Goal: Transaction & Acquisition: Purchase product/service

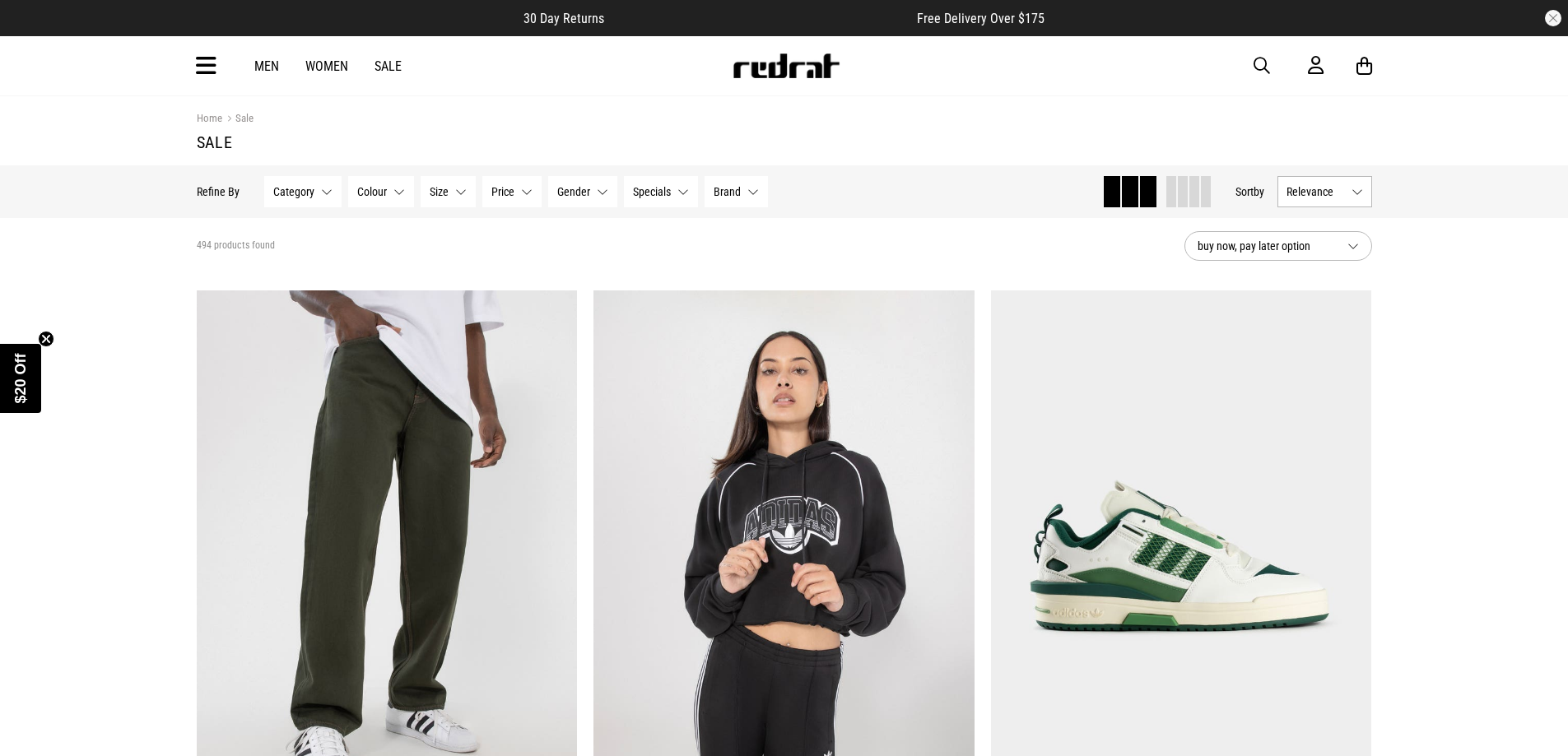
click at [1270, 245] on span "buy now, pay later option" at bounding box center [1266, 246] width 137 height 20
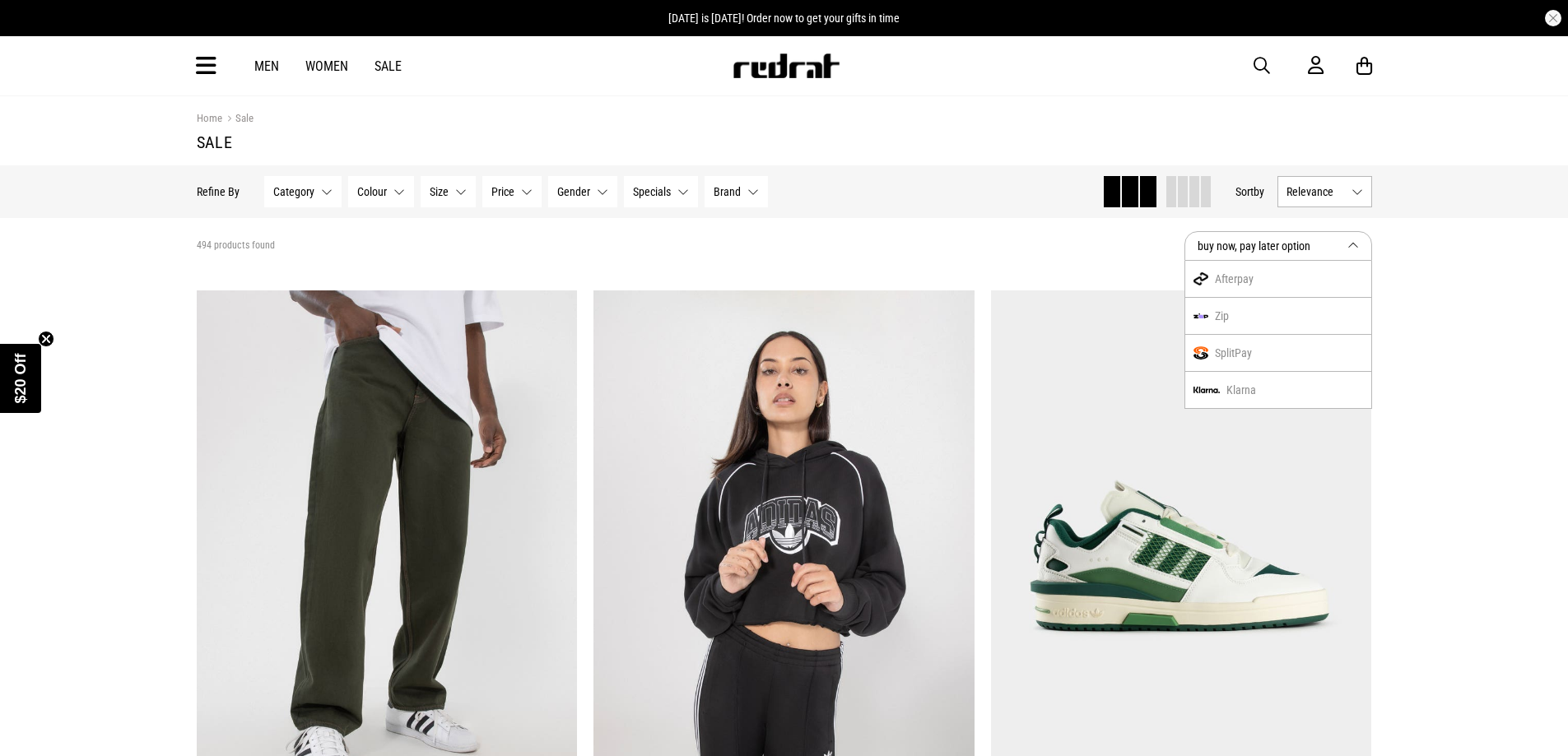
click at [1270, 245] on span "buy now, pay later option" at bounding box center [1266, 246] width 137 height 20
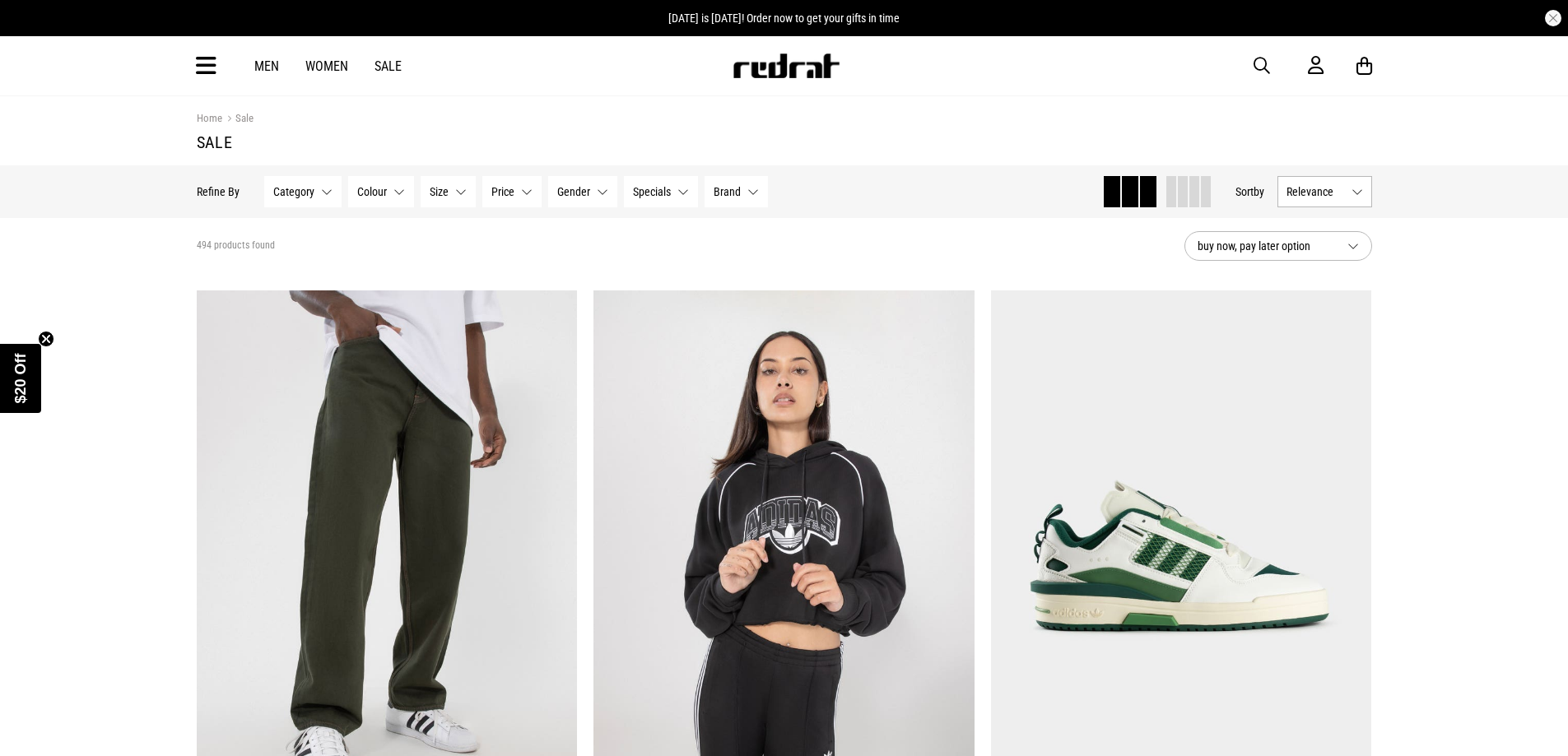
click at [1314, 192] on span "Relevance" at bounding box center [1316, 192] width 59 height 13
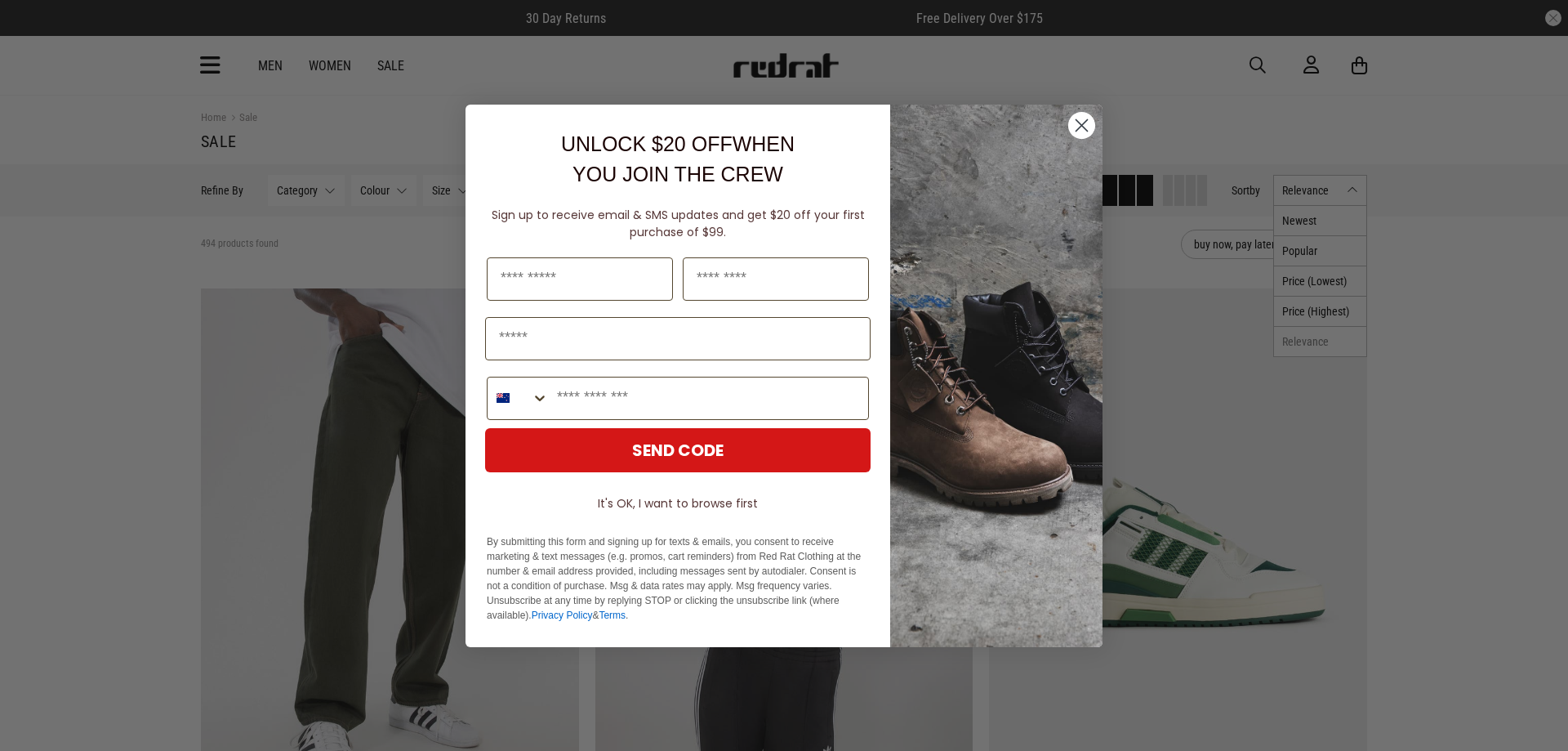
click at [1079, 124] on circle "Close dialog" at bounding box center [1082, 124] width 27 height 27
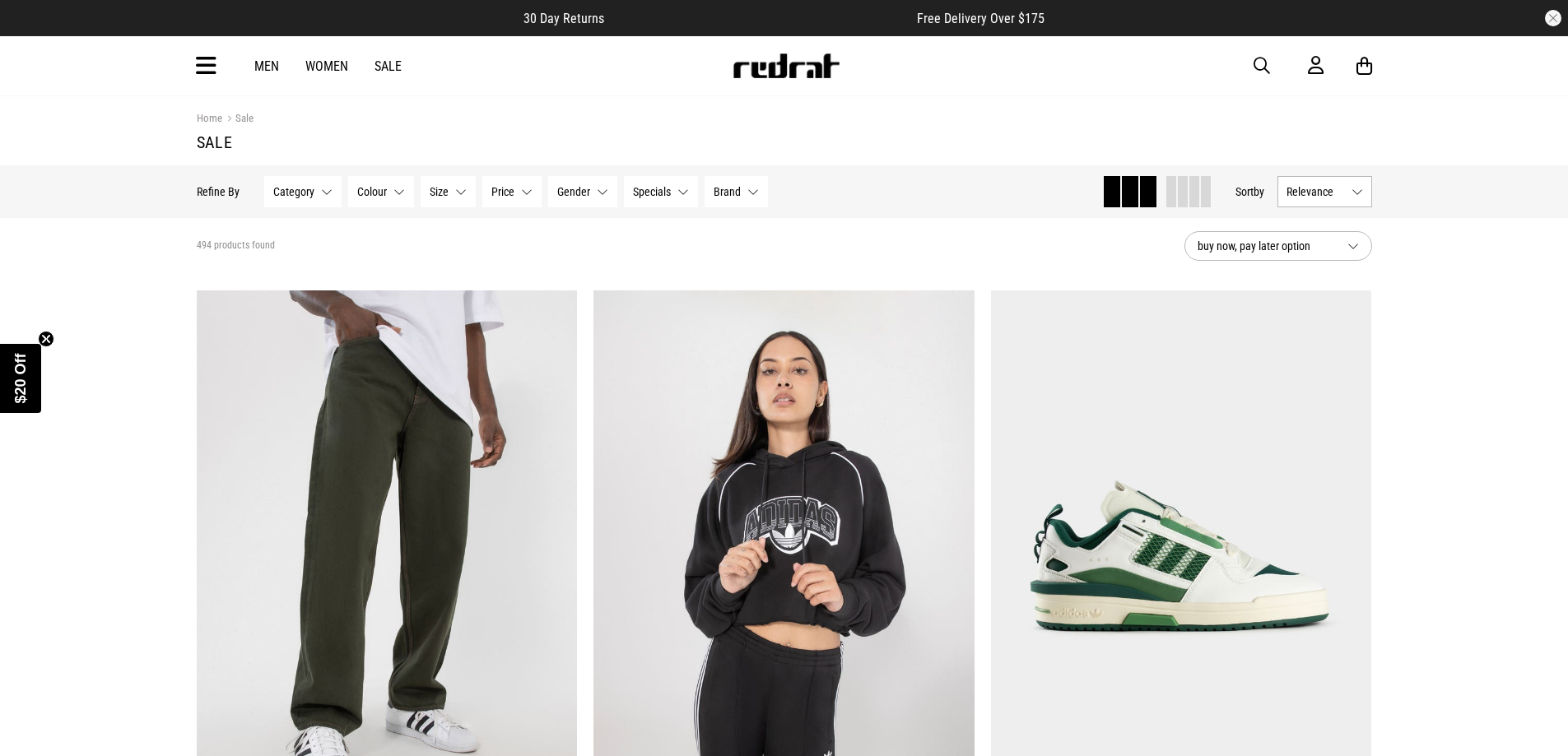
click at [1327, 185] on button "Relevance" at bounding box center [1325, 192] width 95 height 32
click at [1342, 283] on li "Price (Lowest)" at bounding box center [1325, 283] width 93 height 31
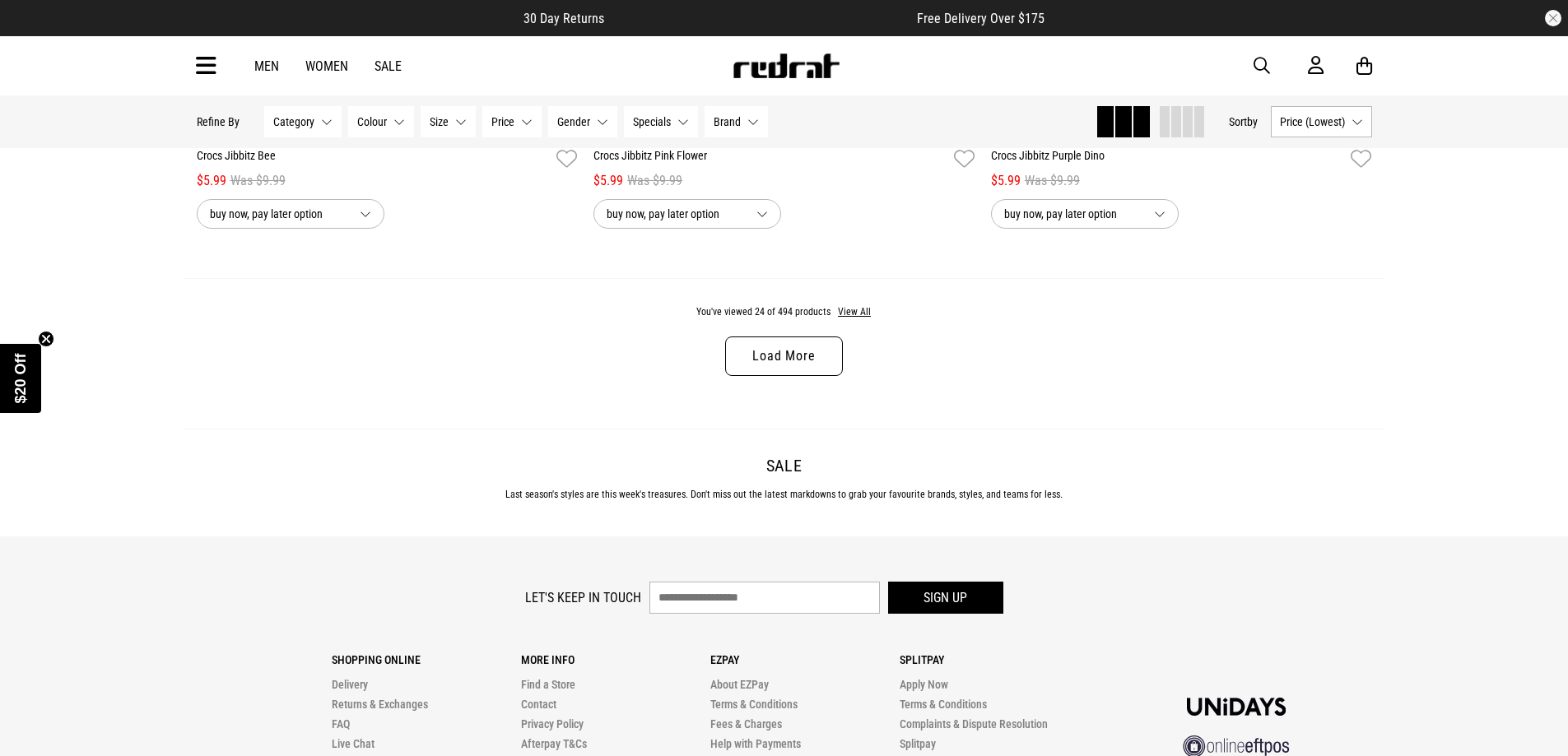
scroll to position [5348, 0]
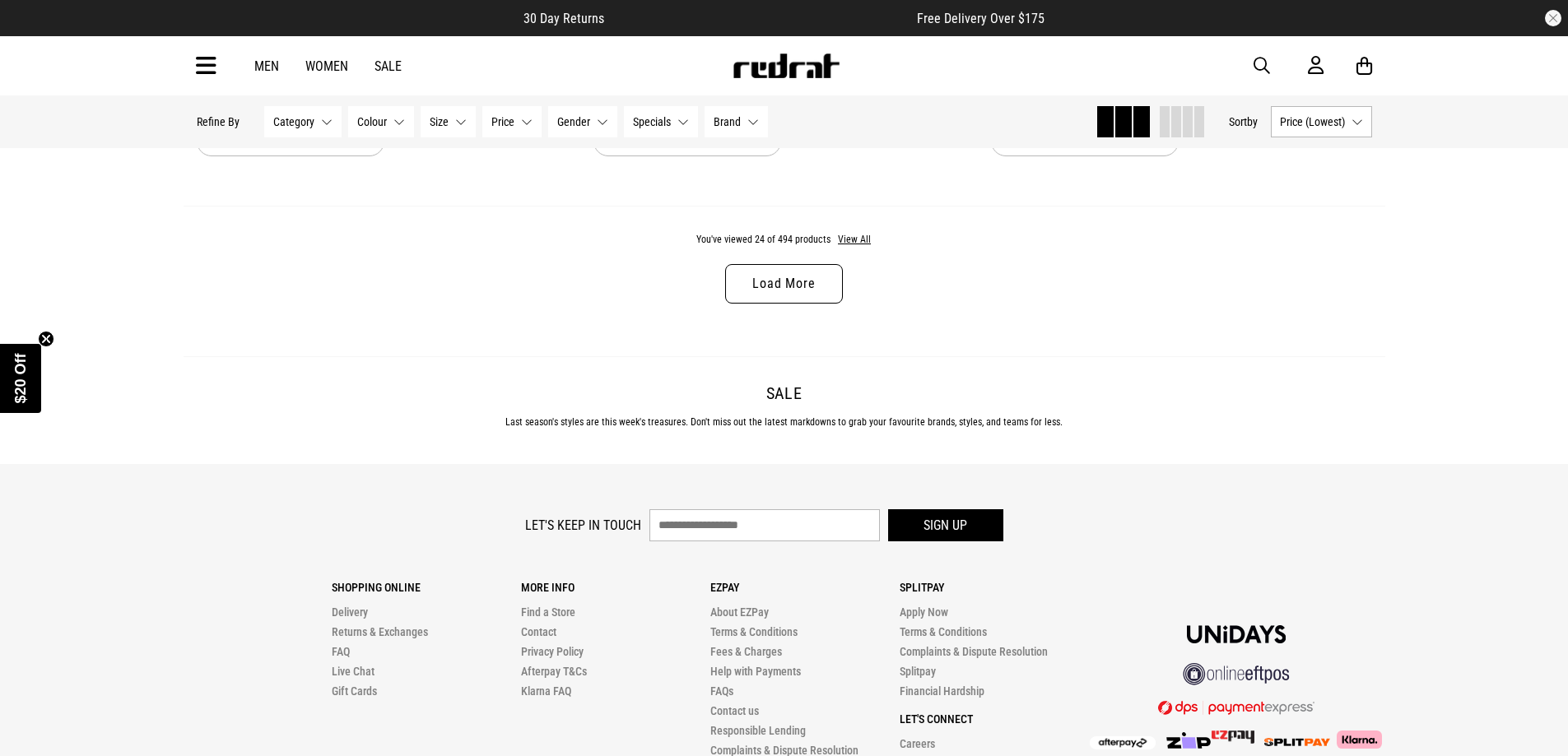
click at [805, 288] on link "Load More" at bounding box center [784, 284] width 117 height 39
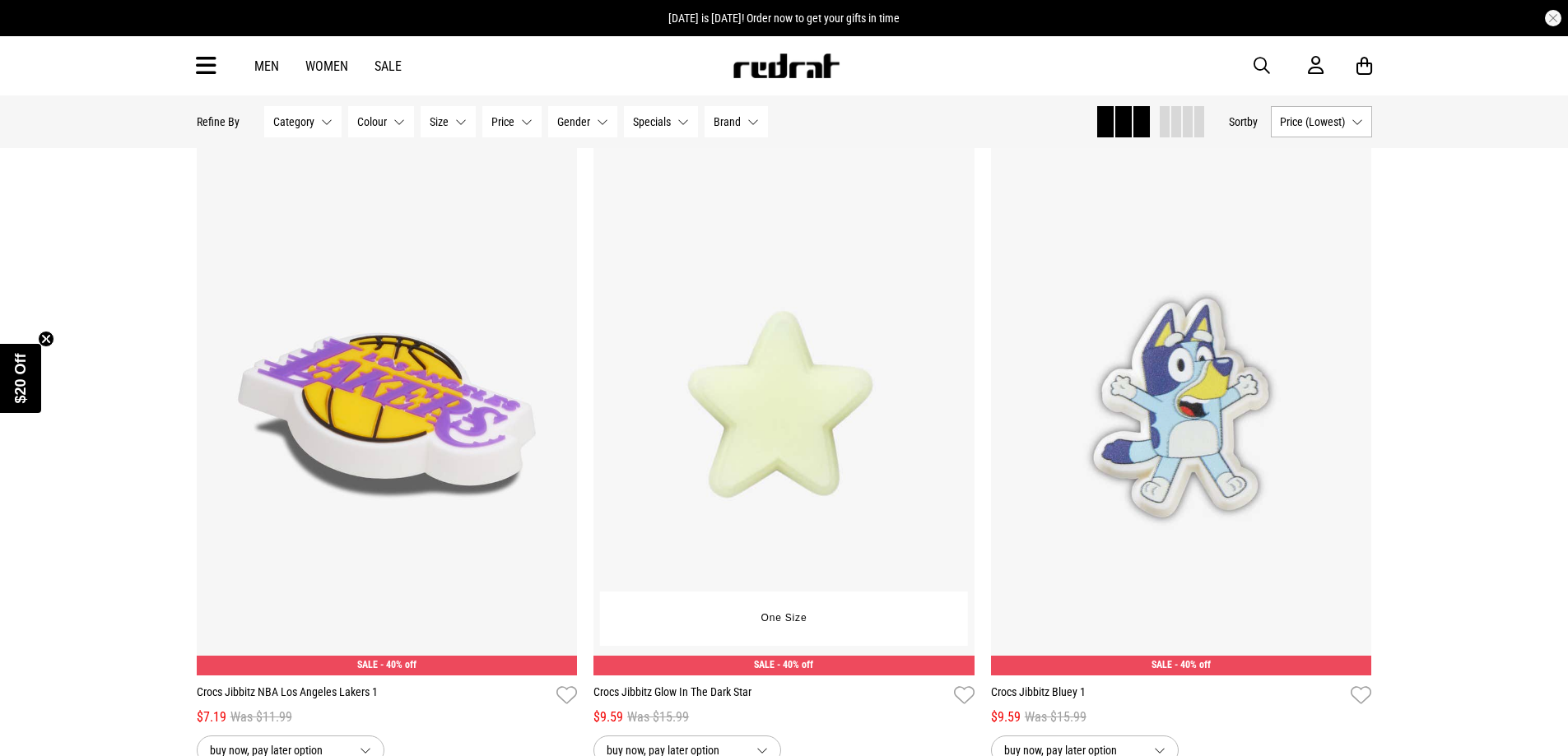
scroll to position [10285, 0]
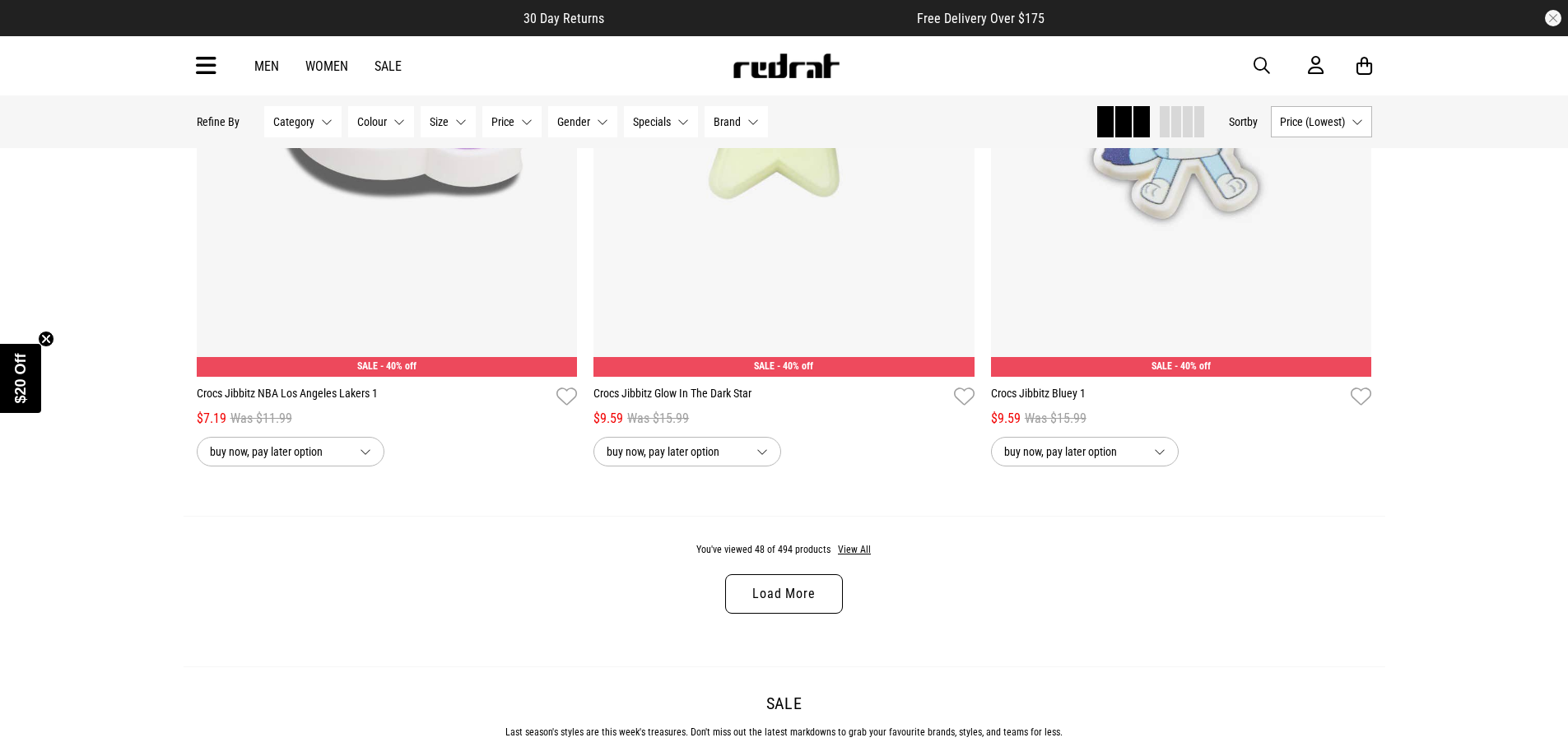
click at [791, 609] on link "Load More" at bounding box center [784, 593] width 117 height 39
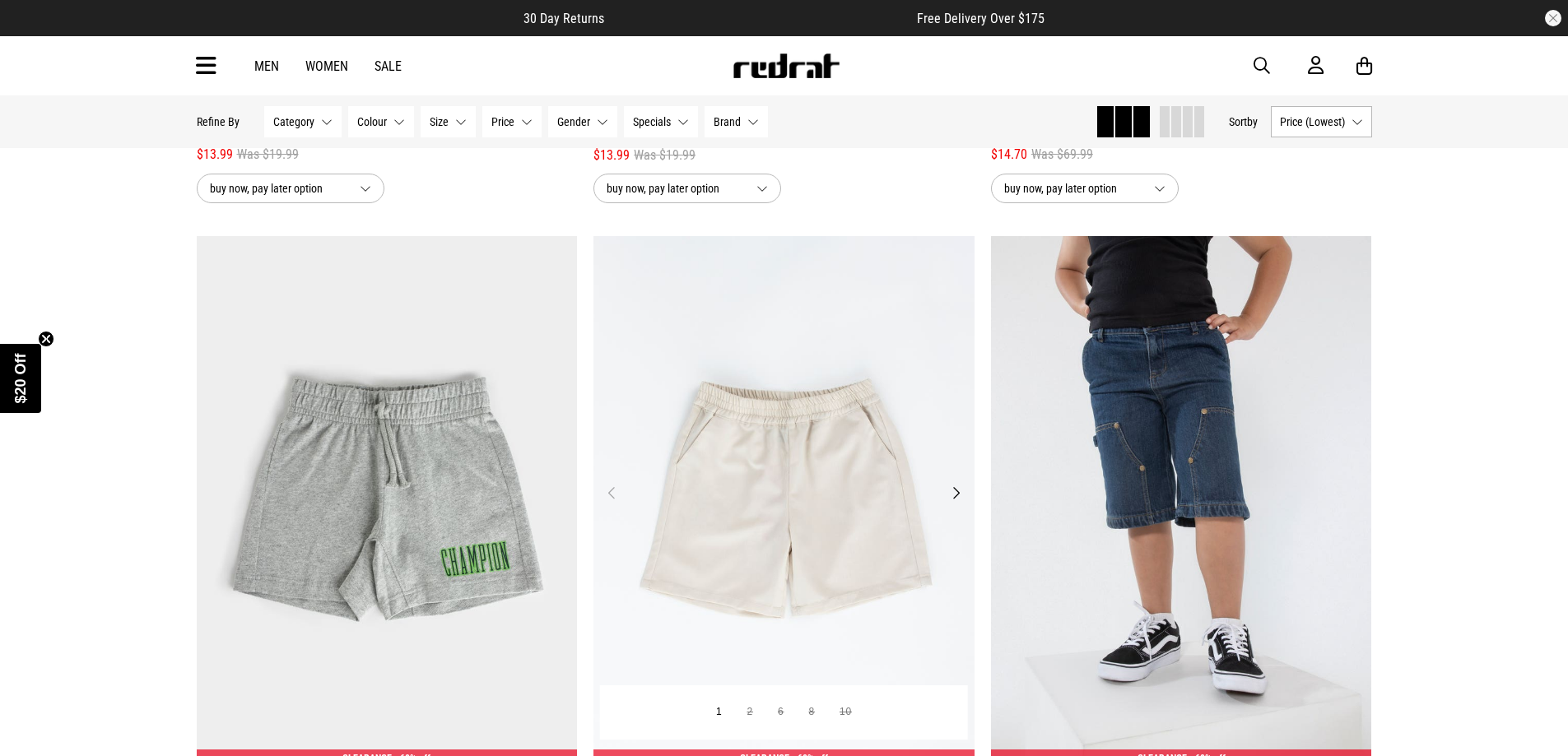
scroll to position [15633, 0]
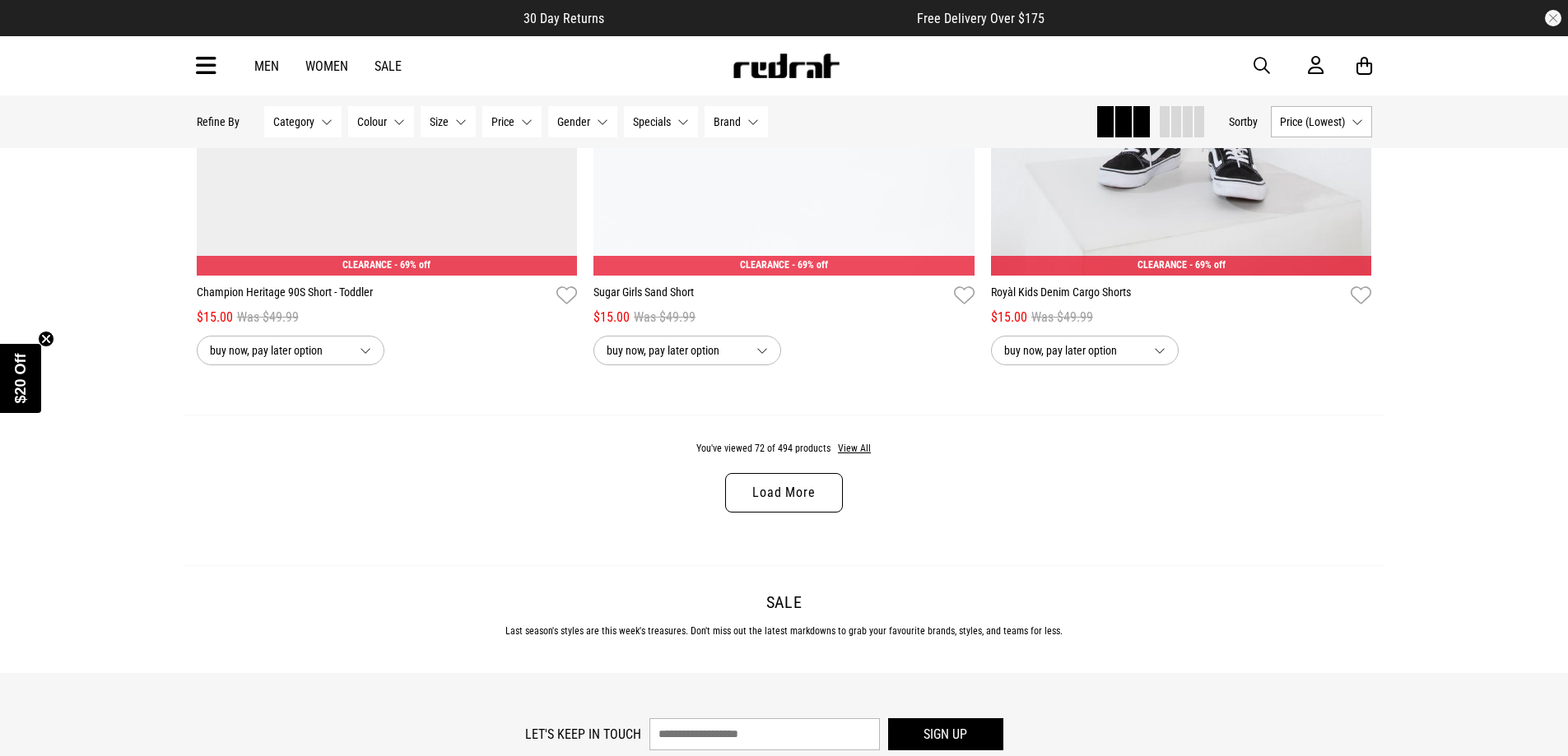
click at [803, 513] on link "Load More" at bounding box center [784, 493] width 117 height 39
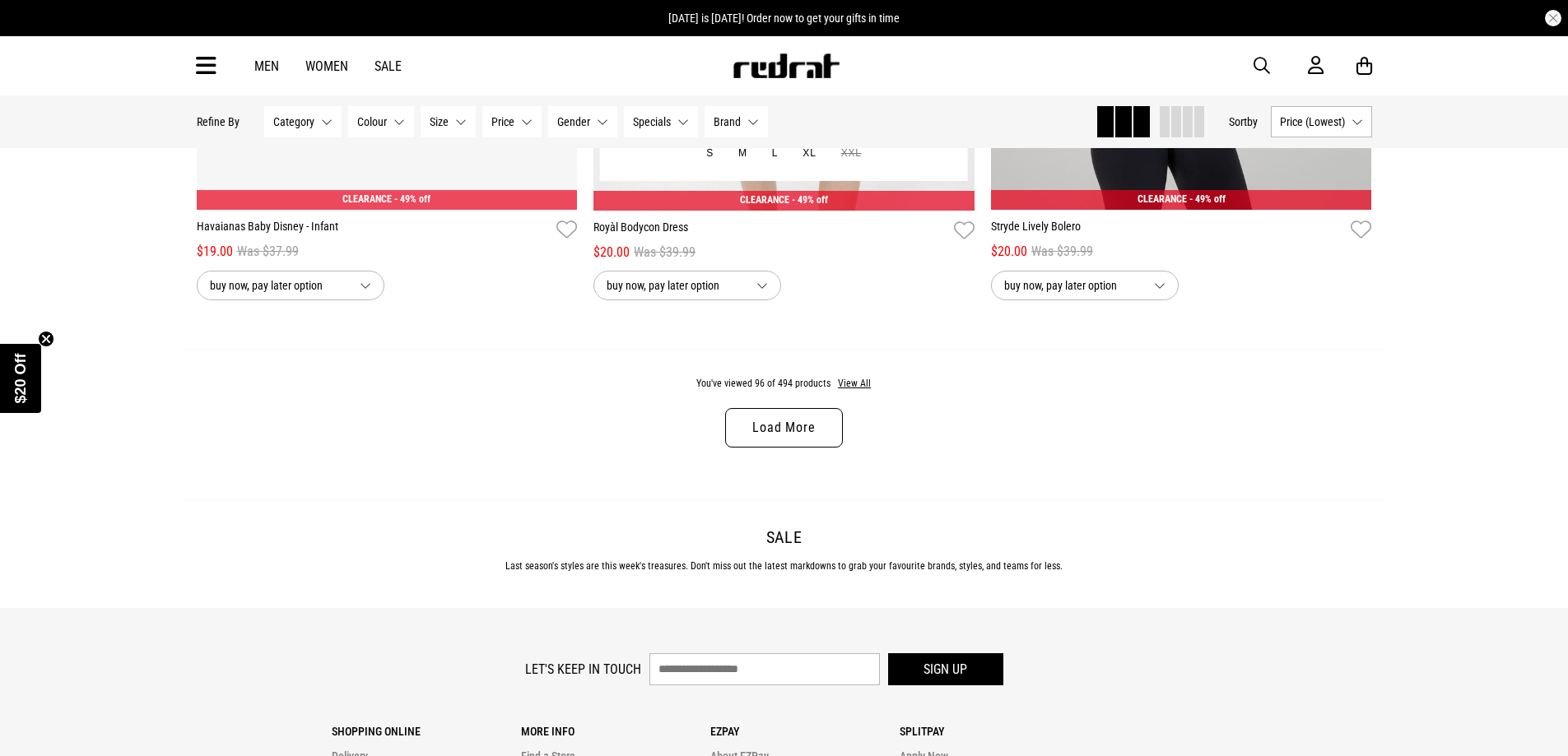
scroll to position [20981, 0]
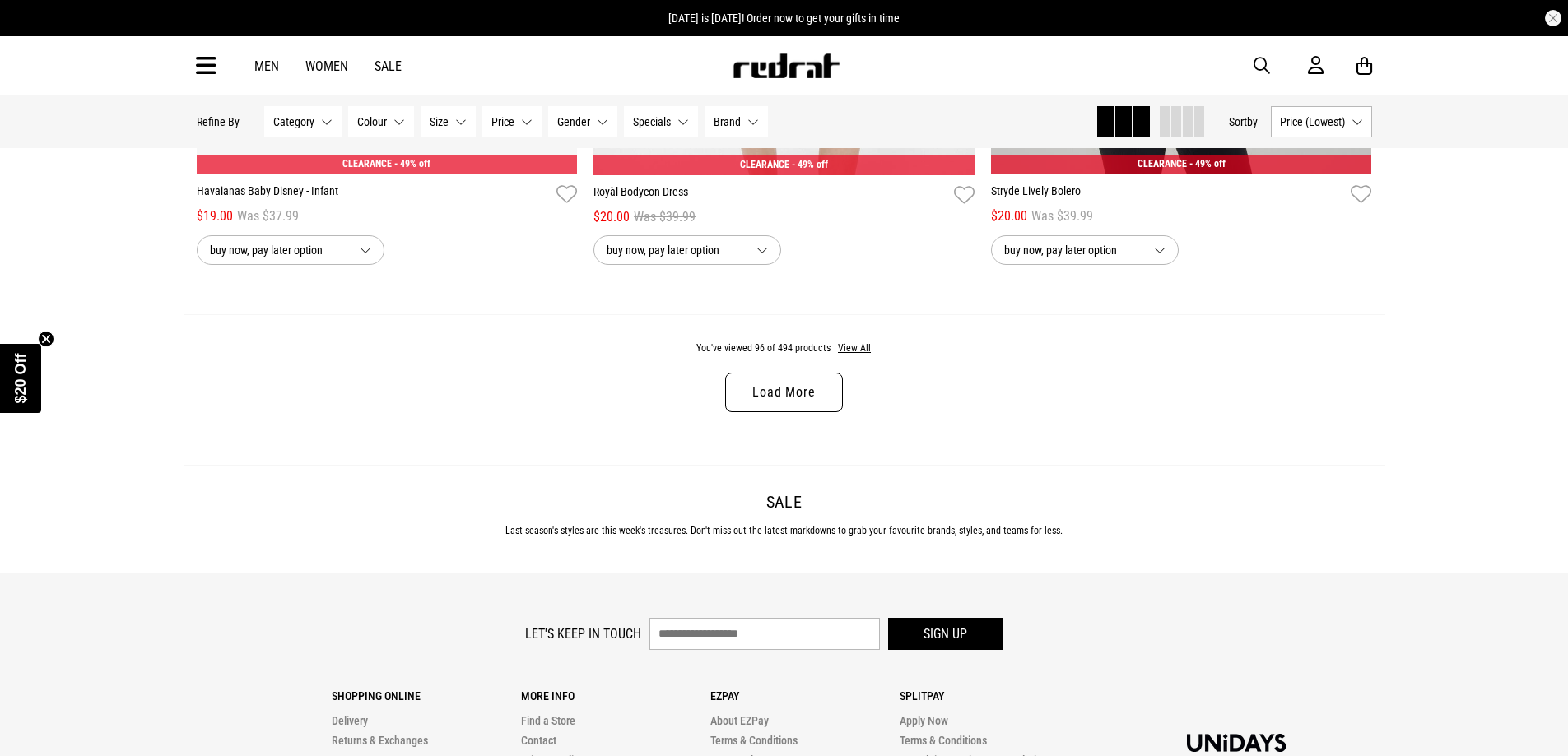
click at [788, 412] on link "Load More" at bounding box center [784, 392] width 117 height 39
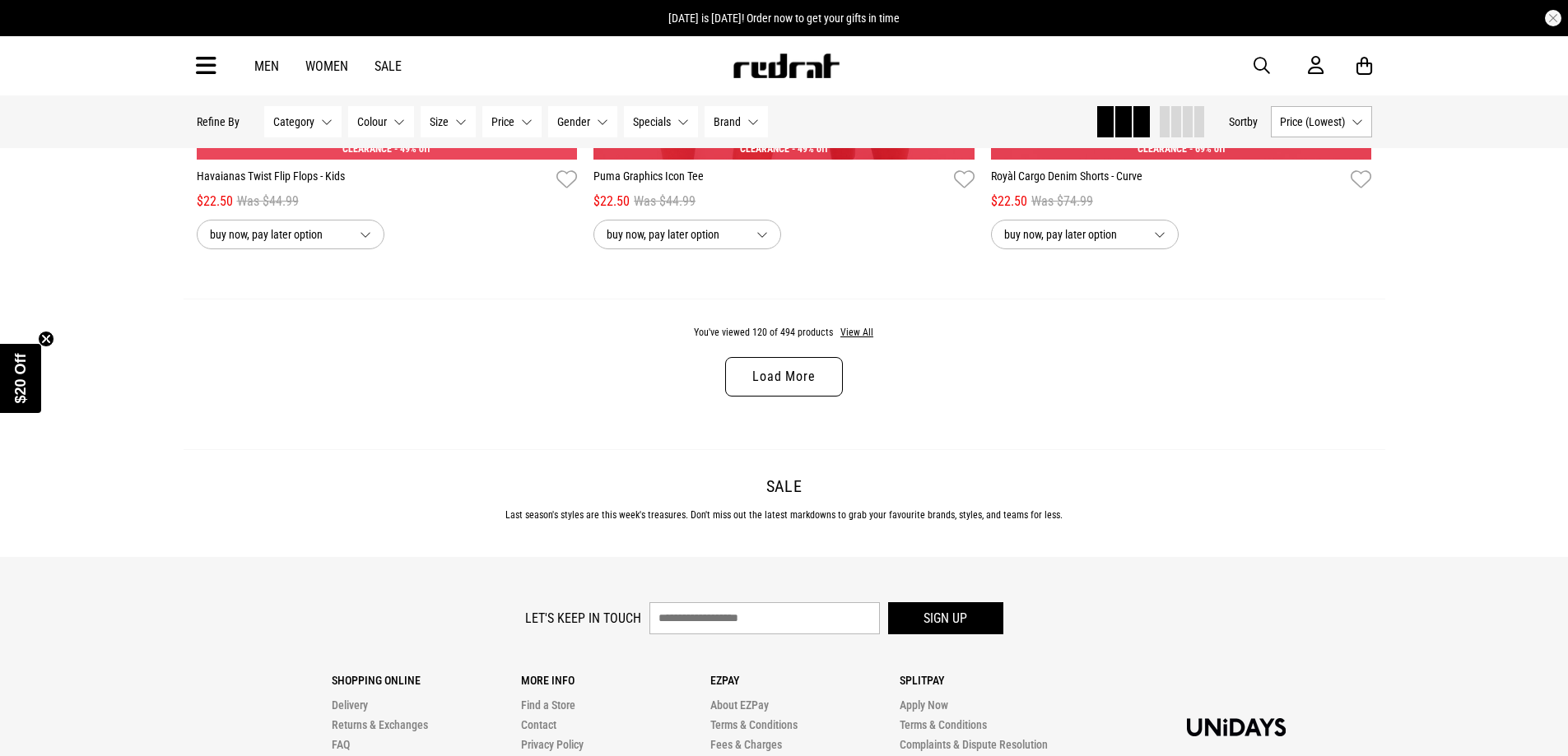
scroll to position [26246, 0]
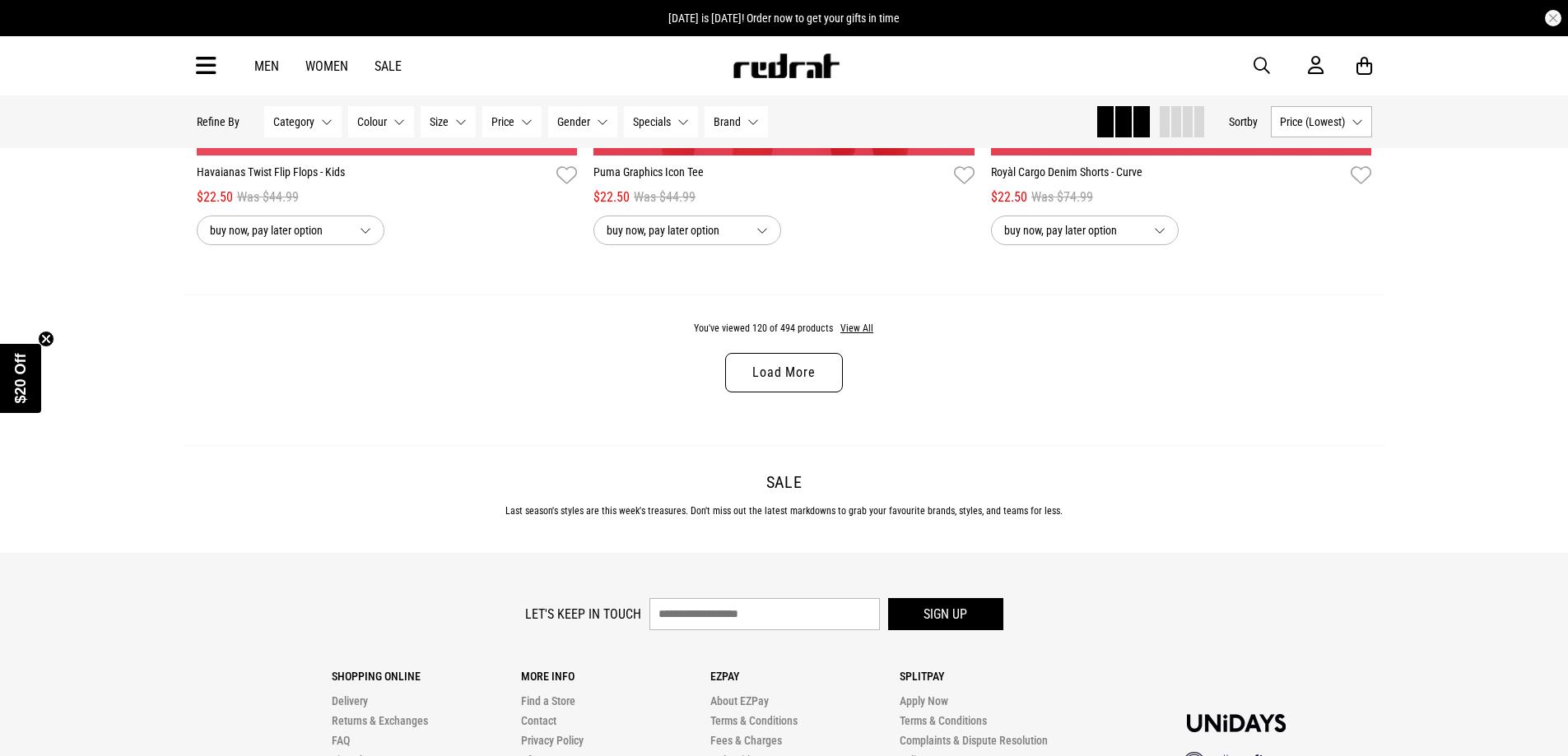
click at [805, 393] on link "Load More" at bounding box center [784, 372] width 117 height 39
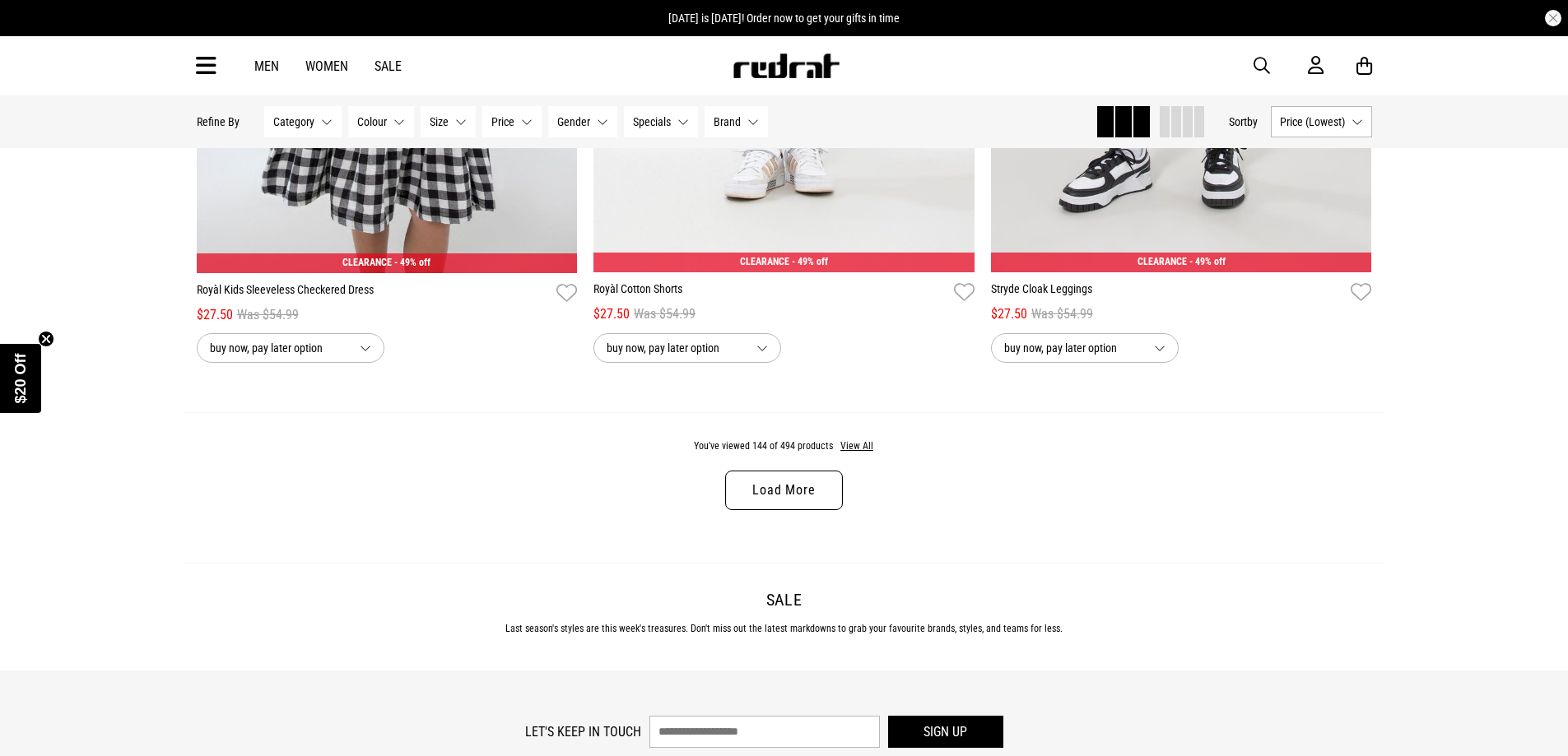
scroll to position [31375, 0]
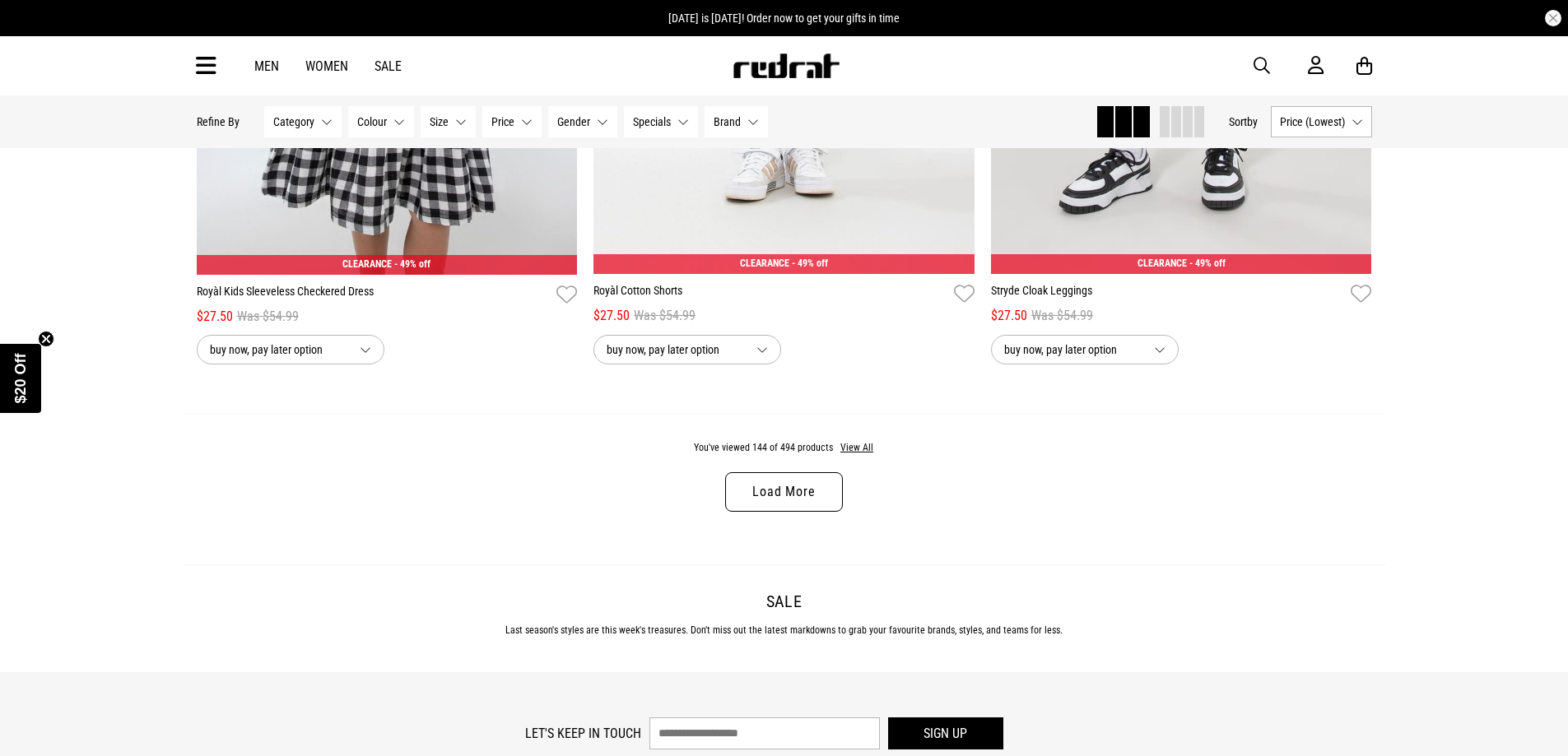
click at [818, 512] on link "Load More" at bounding box center [784, 492] width 117 height 39
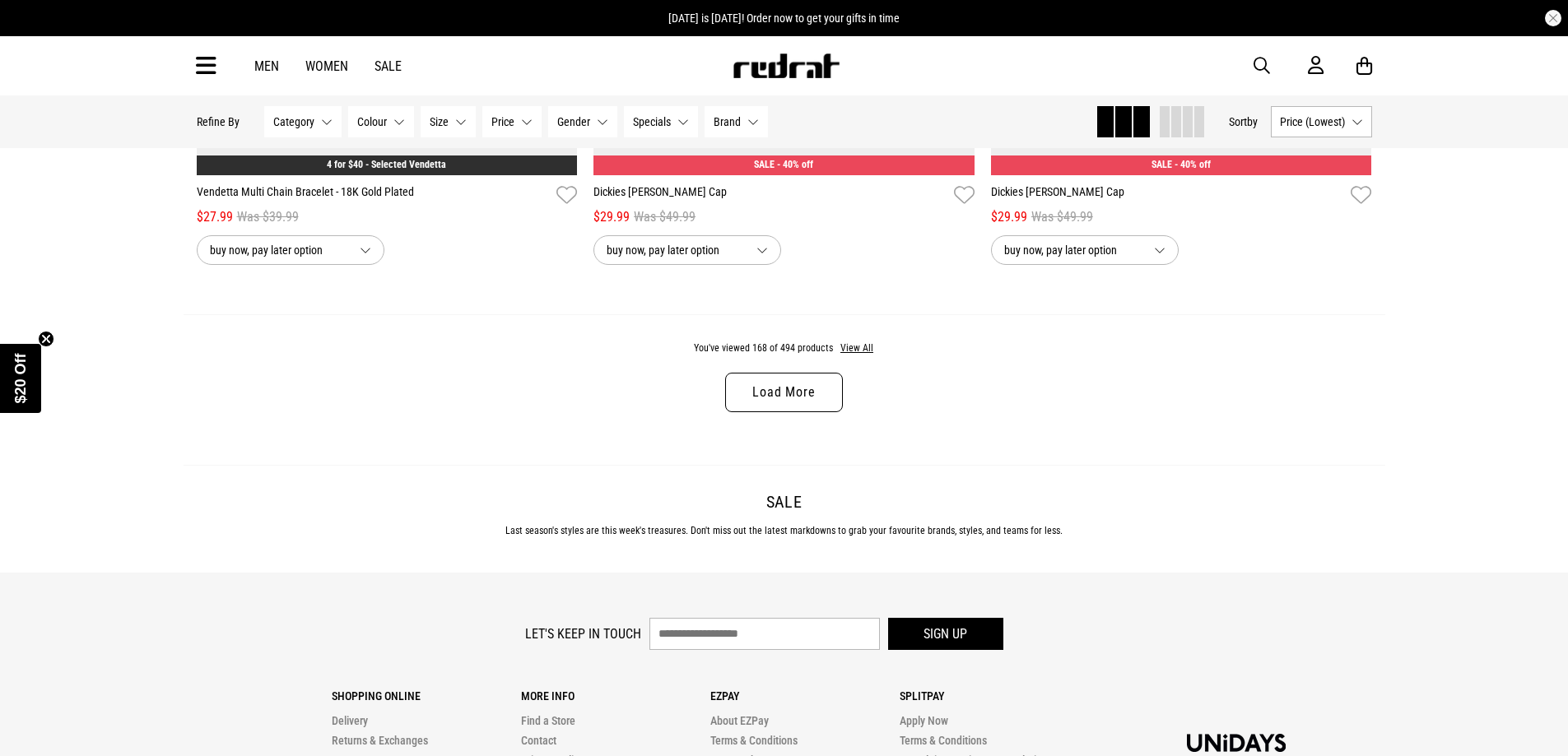
scroll to position [36723, 0]
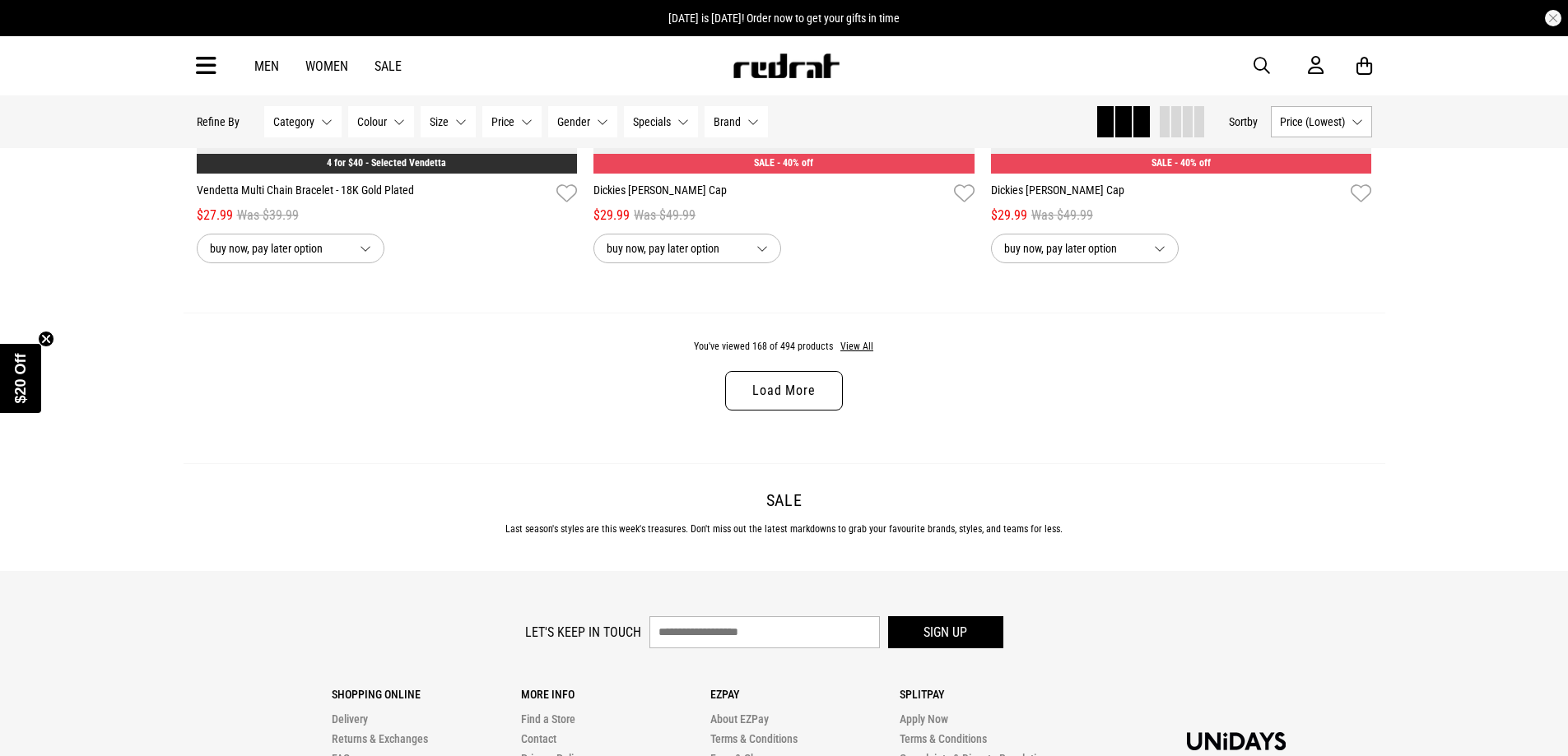
click at [789, 410] on link "Load More" at bounding box center [784, 390] width 117 height 39
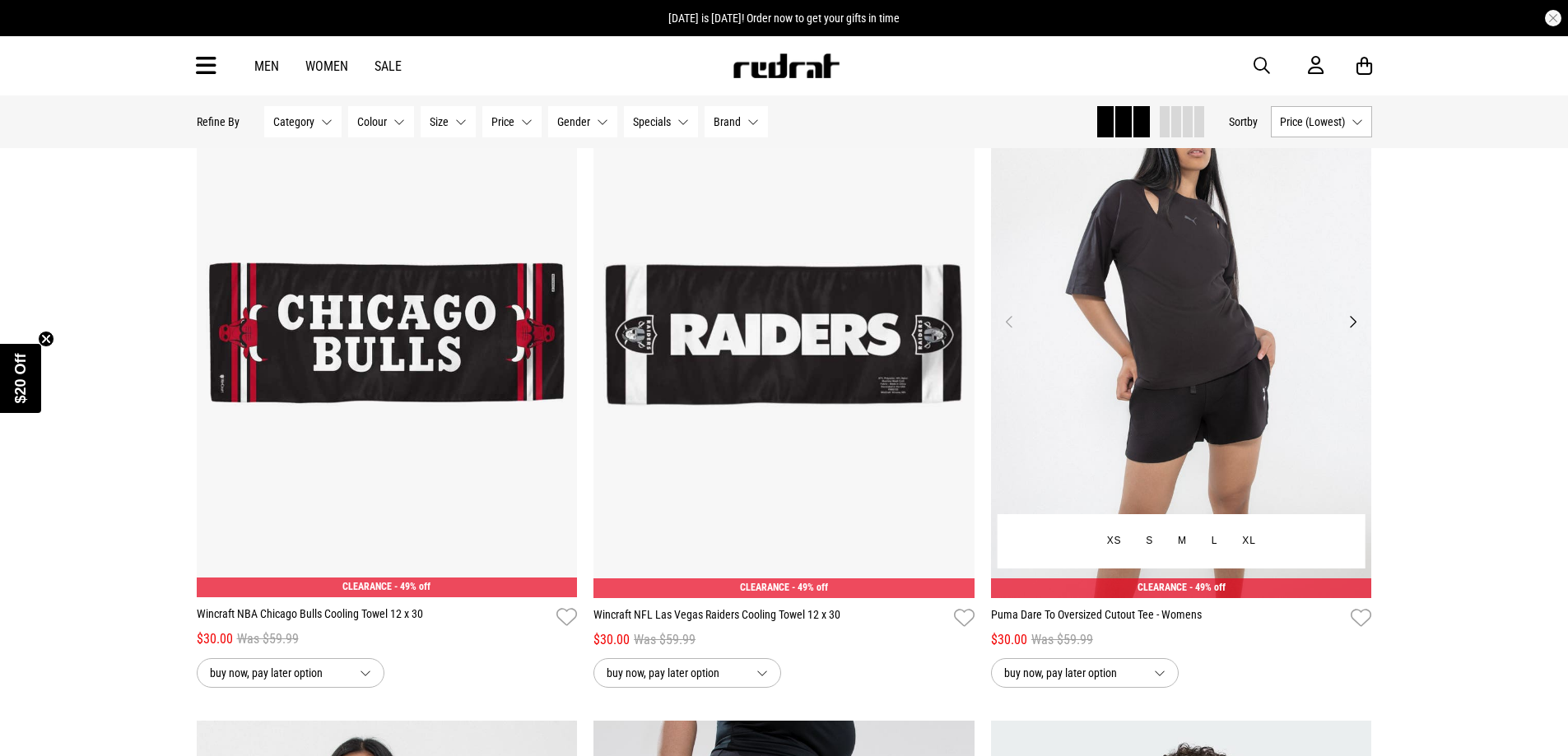
scroll to position [38204, 0]
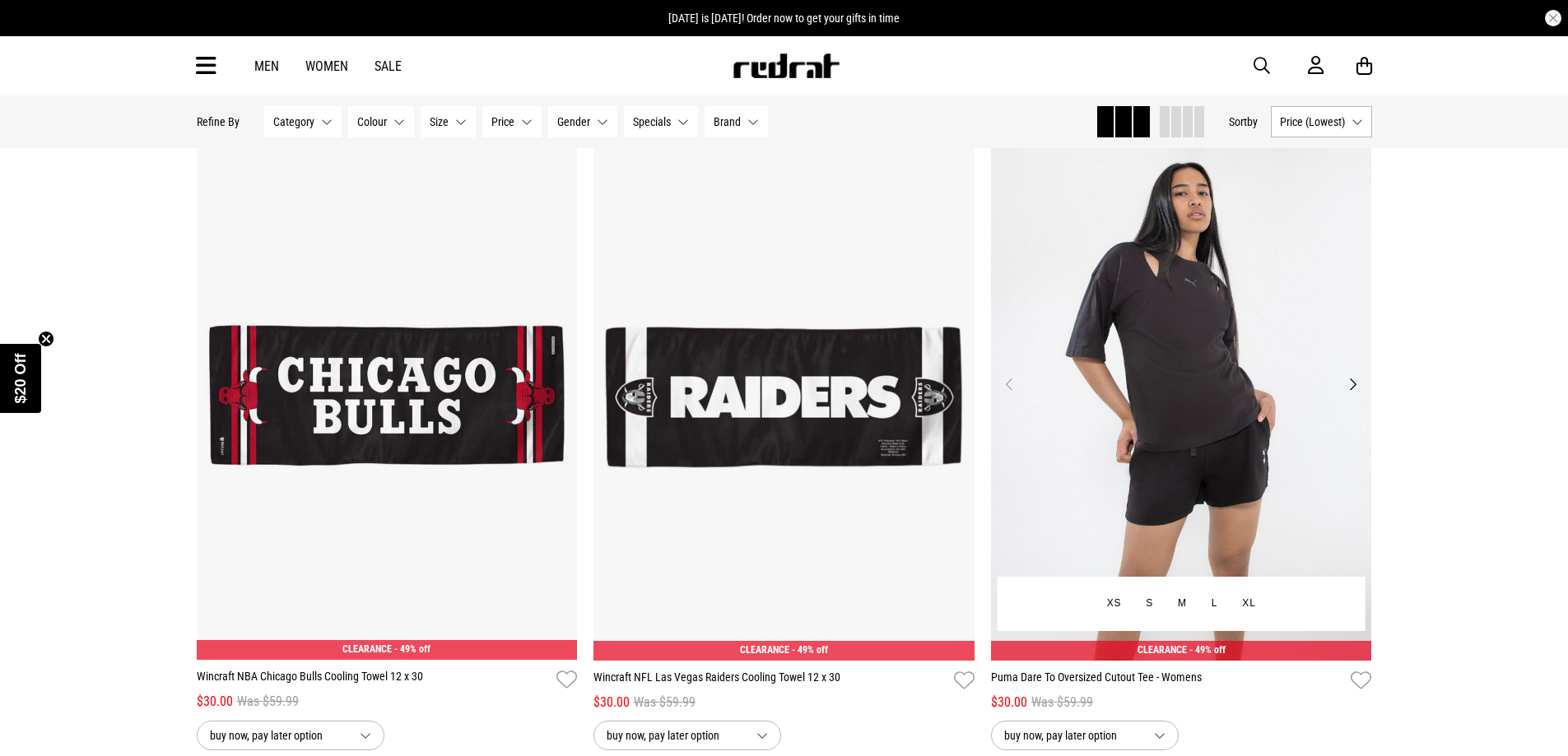
click at [1356, 394] on button "Next" at bounding box center [1354, 384] width 21 height 20
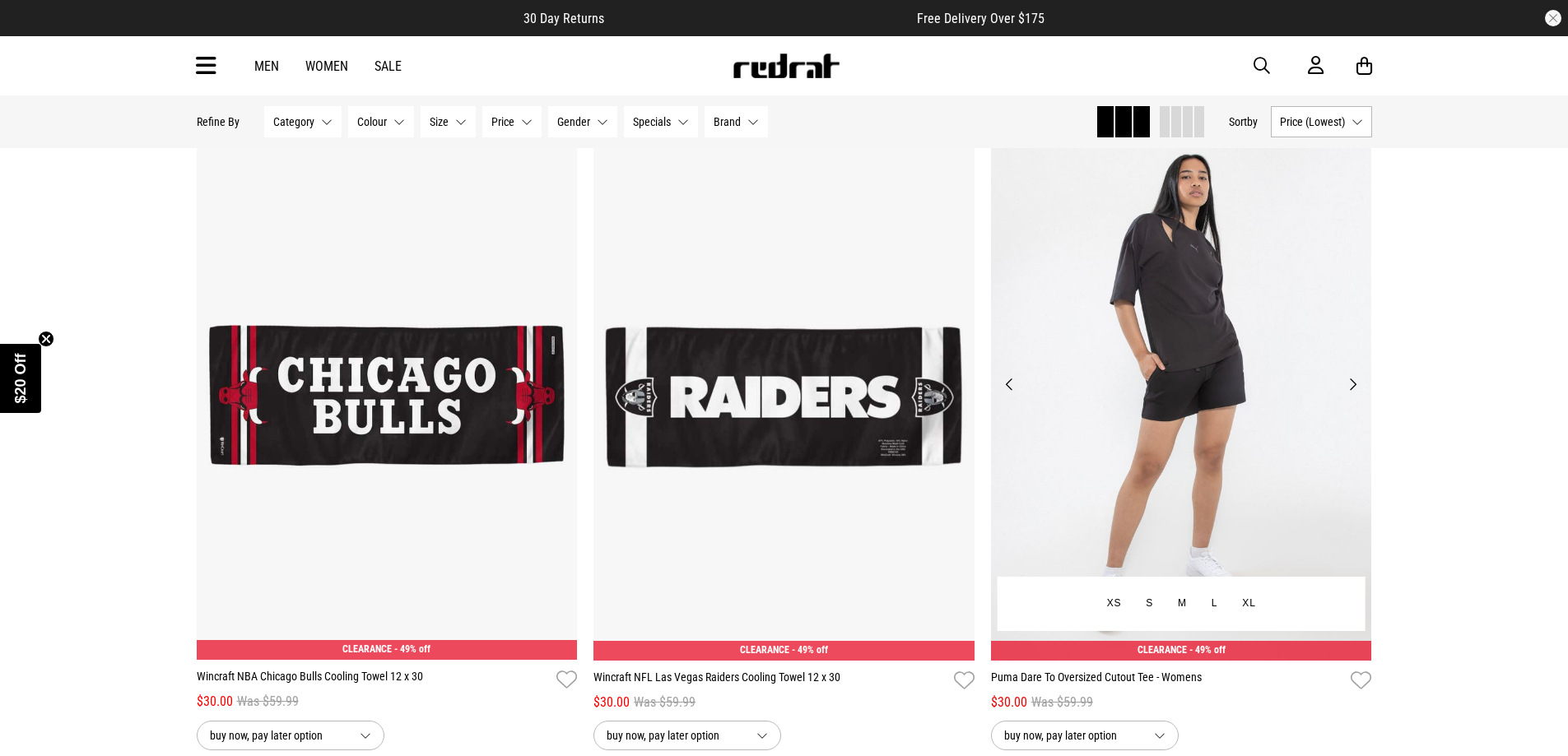
click at [1355, 394] on button "Next" at bounding box center [1354, 384] width 21 height 20
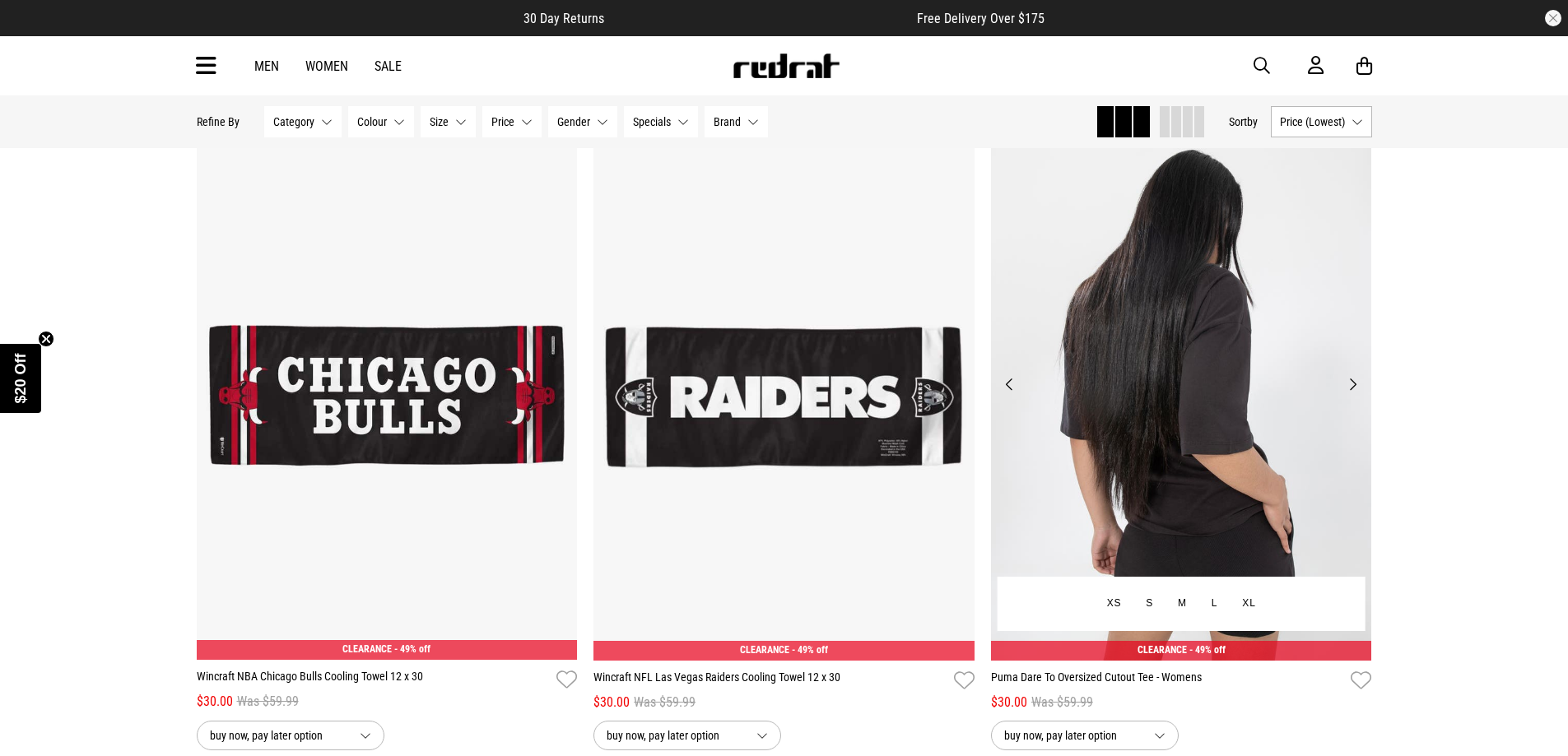
click at [1355, 394] on button "Next" at bounding box center [1354, 384] width 21 height 20
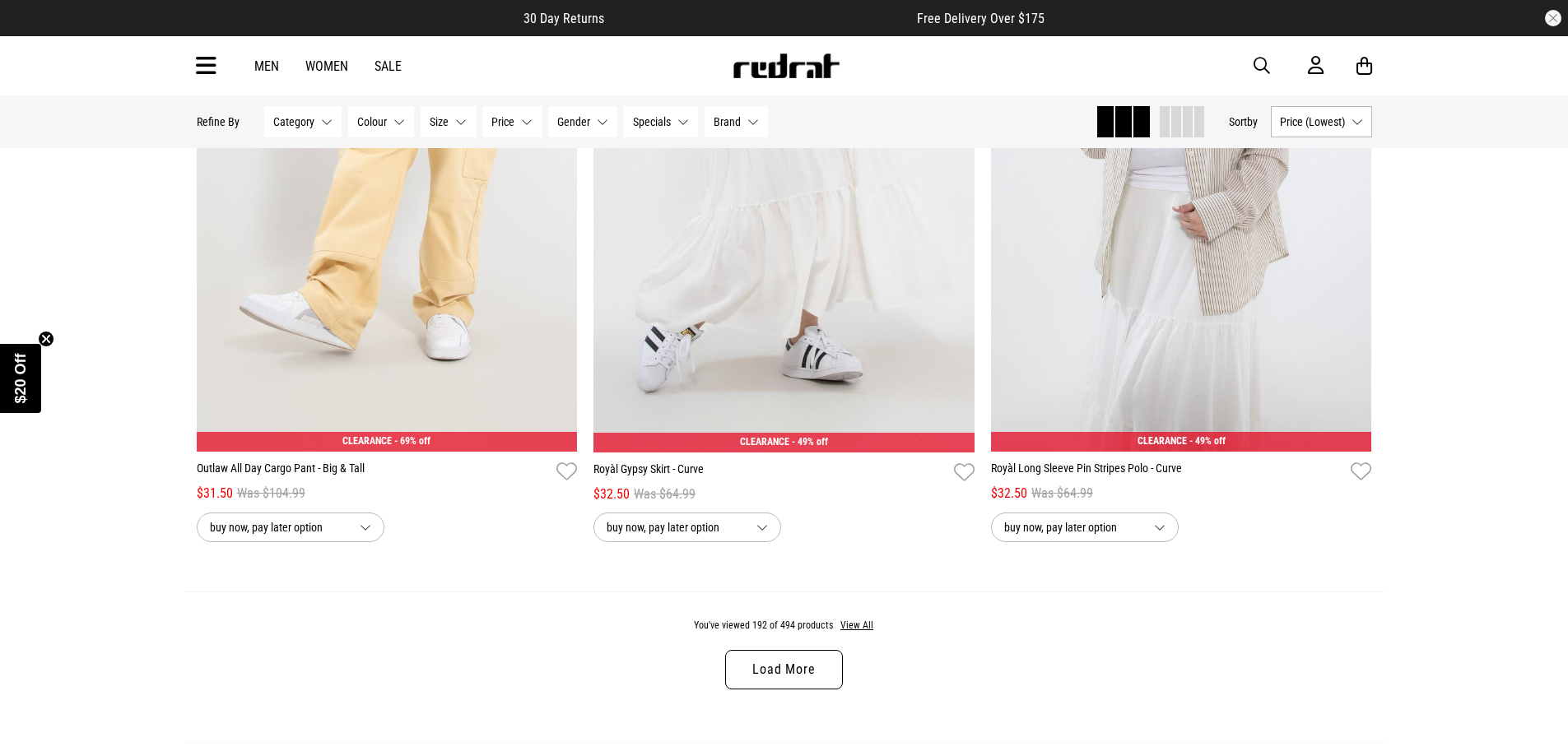
scroll to position [41906, 0]
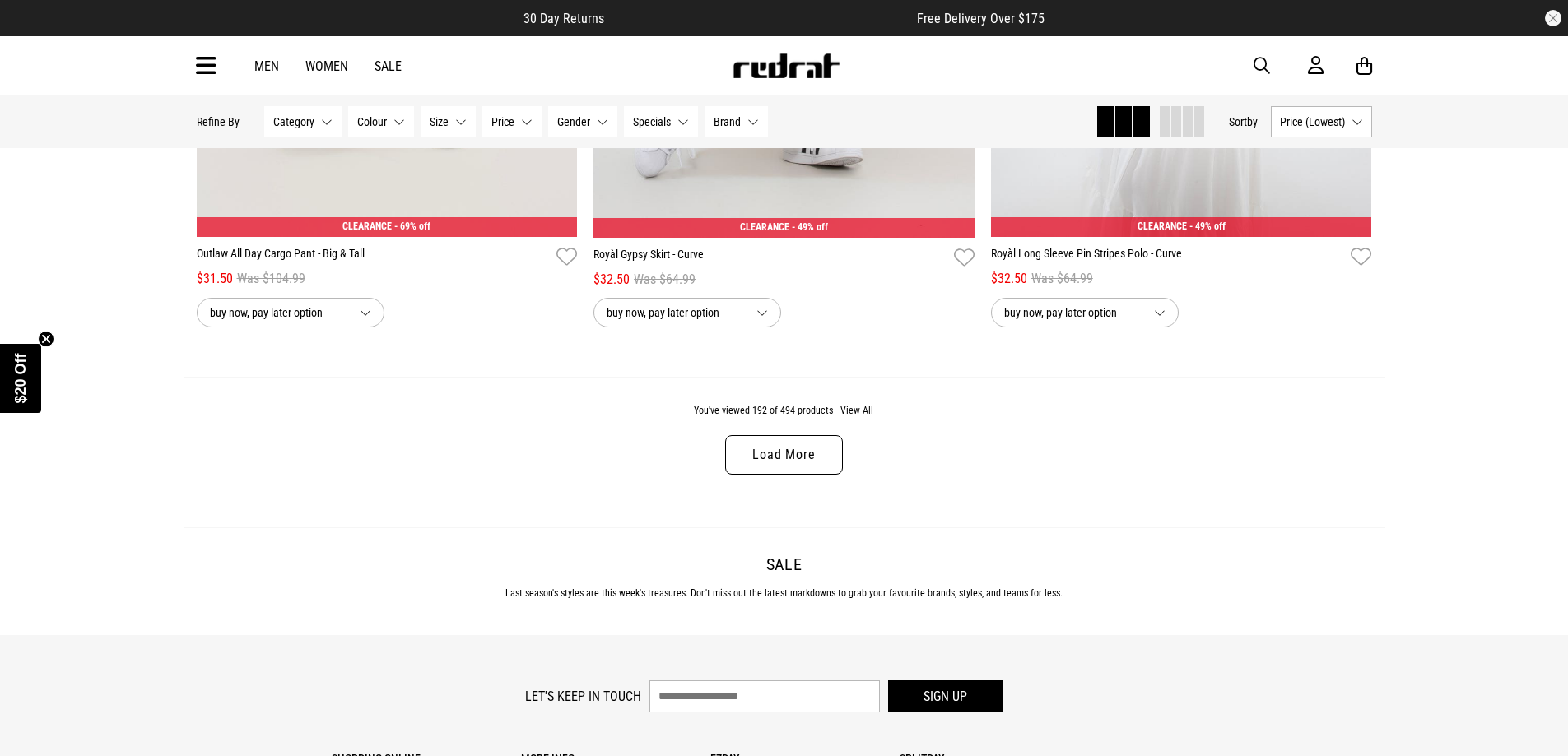
click at [797, 475] on link "Load More" at bounding box center [784, 454] width 117 height 39
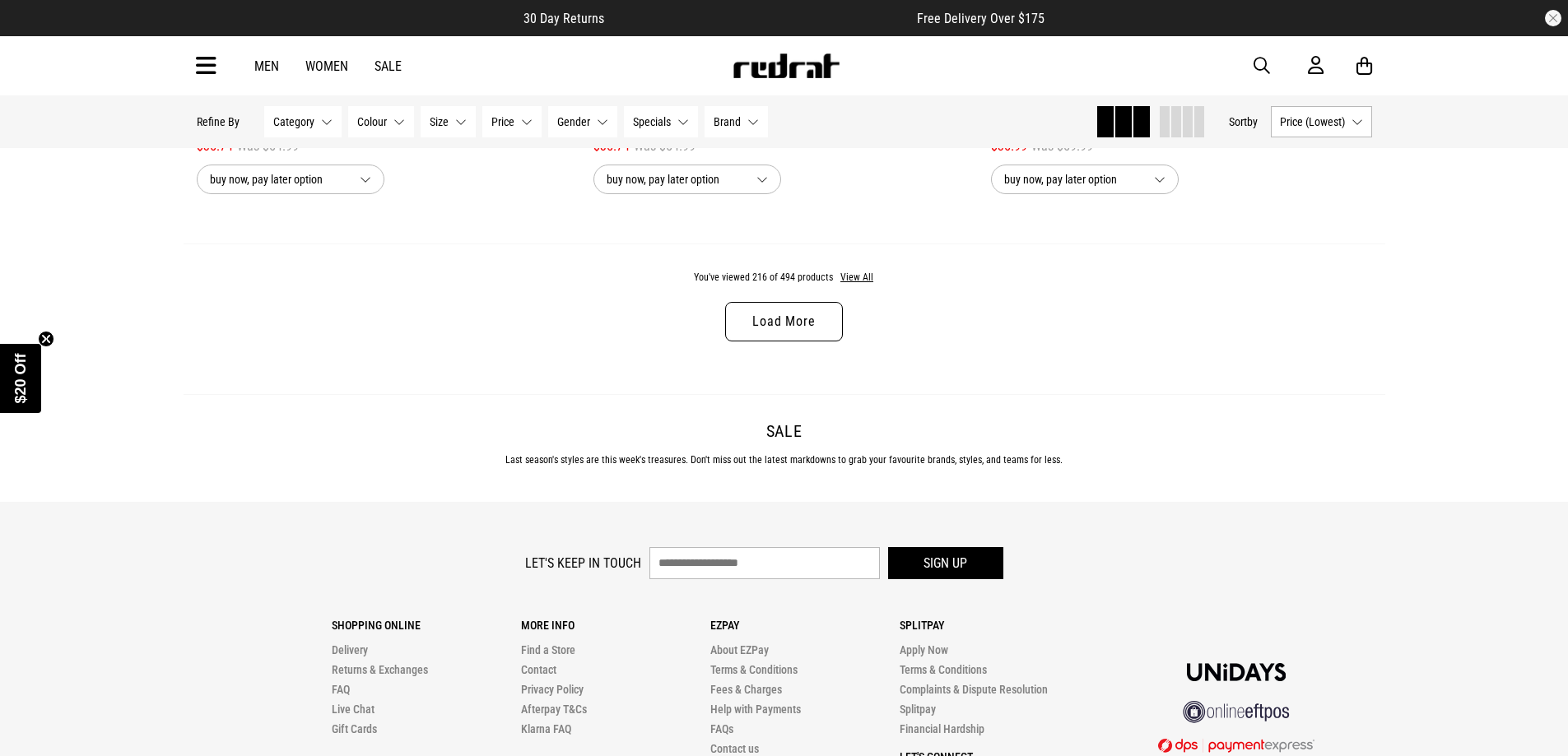
scroll to position [47338, 0]
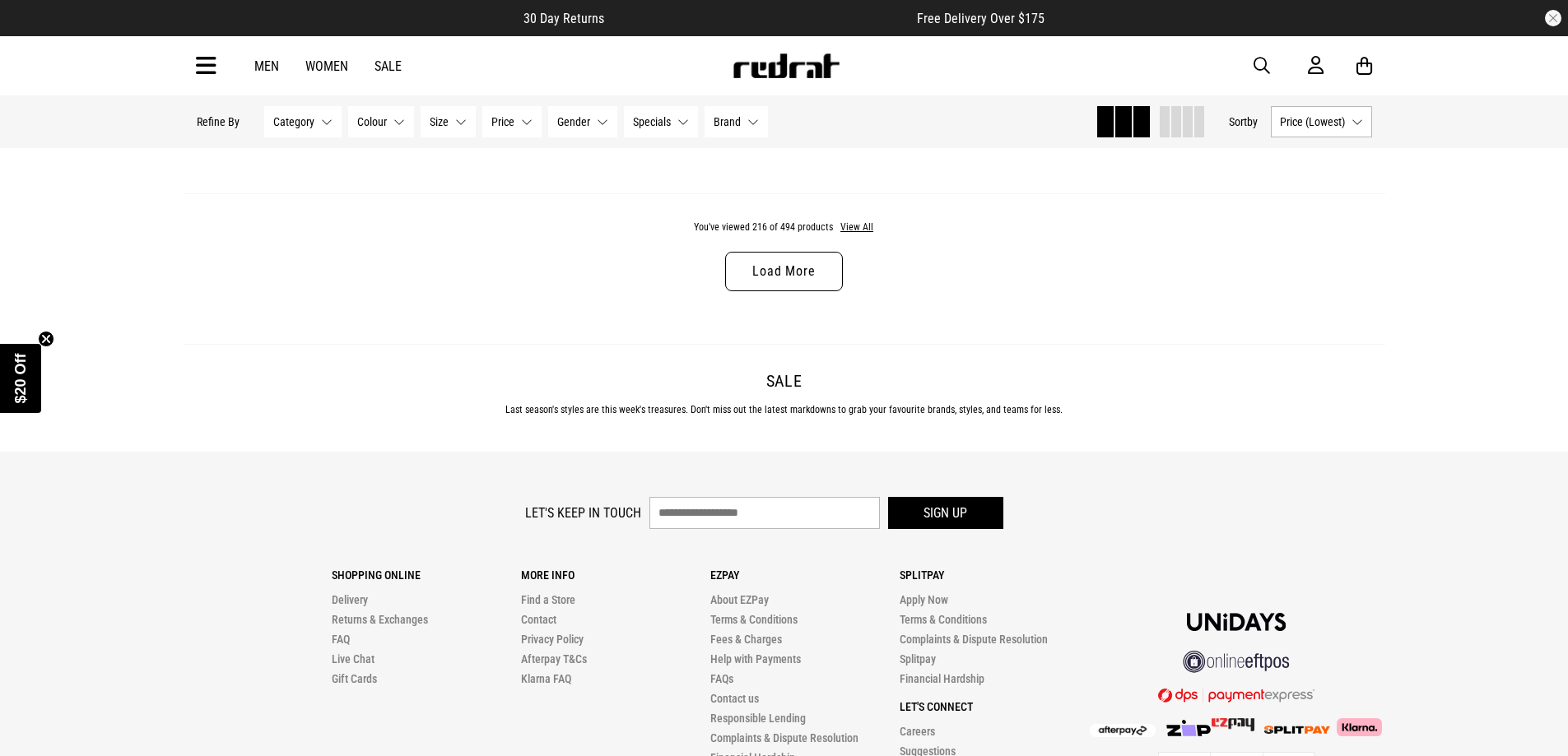
click at [801, 291] on link "Load More" at bounding box center [784, 271] width 117 height 39
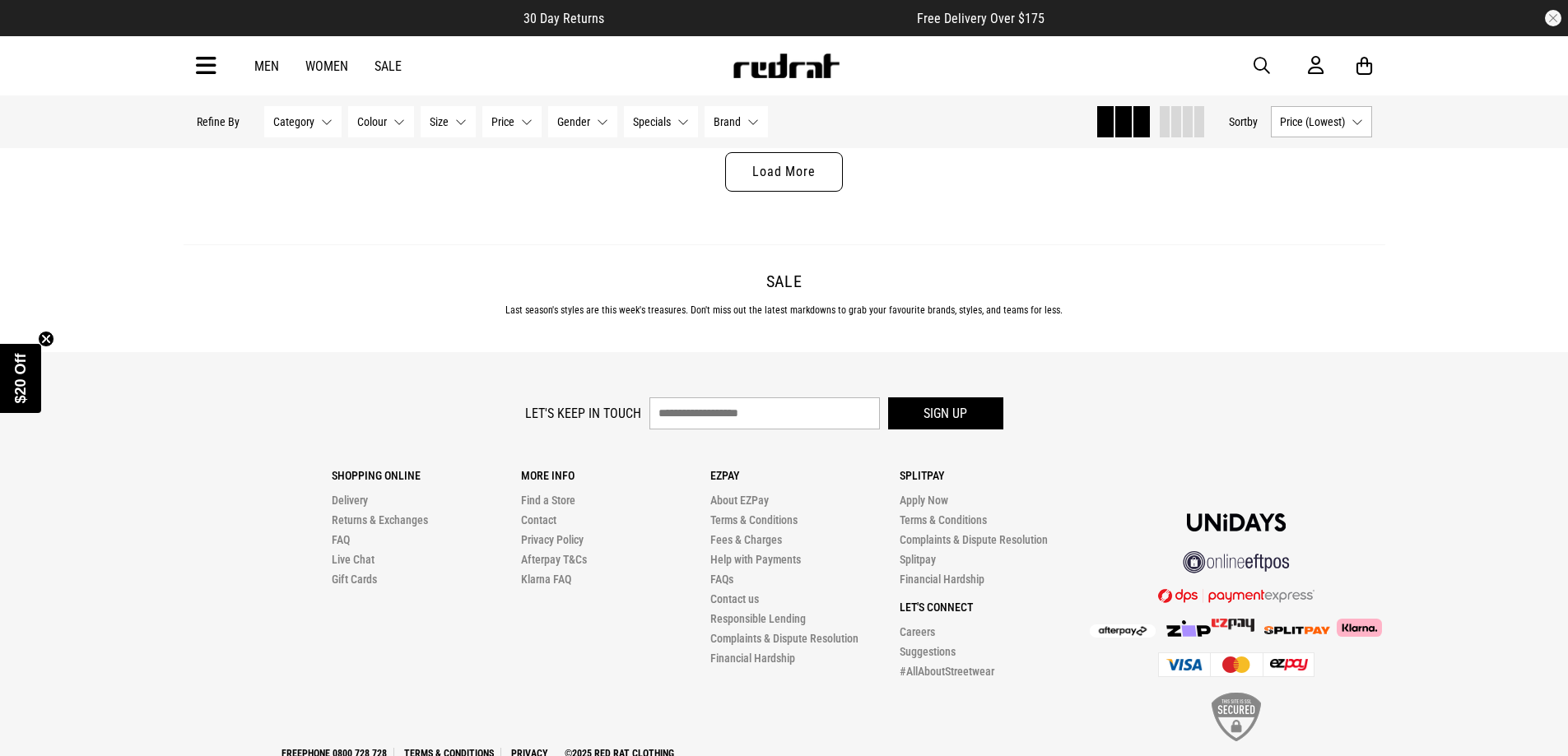
scroll to position [52686, 0]
click at [779, 190] on link "Load More" at bounding box center [784, 170] width 117 height 39
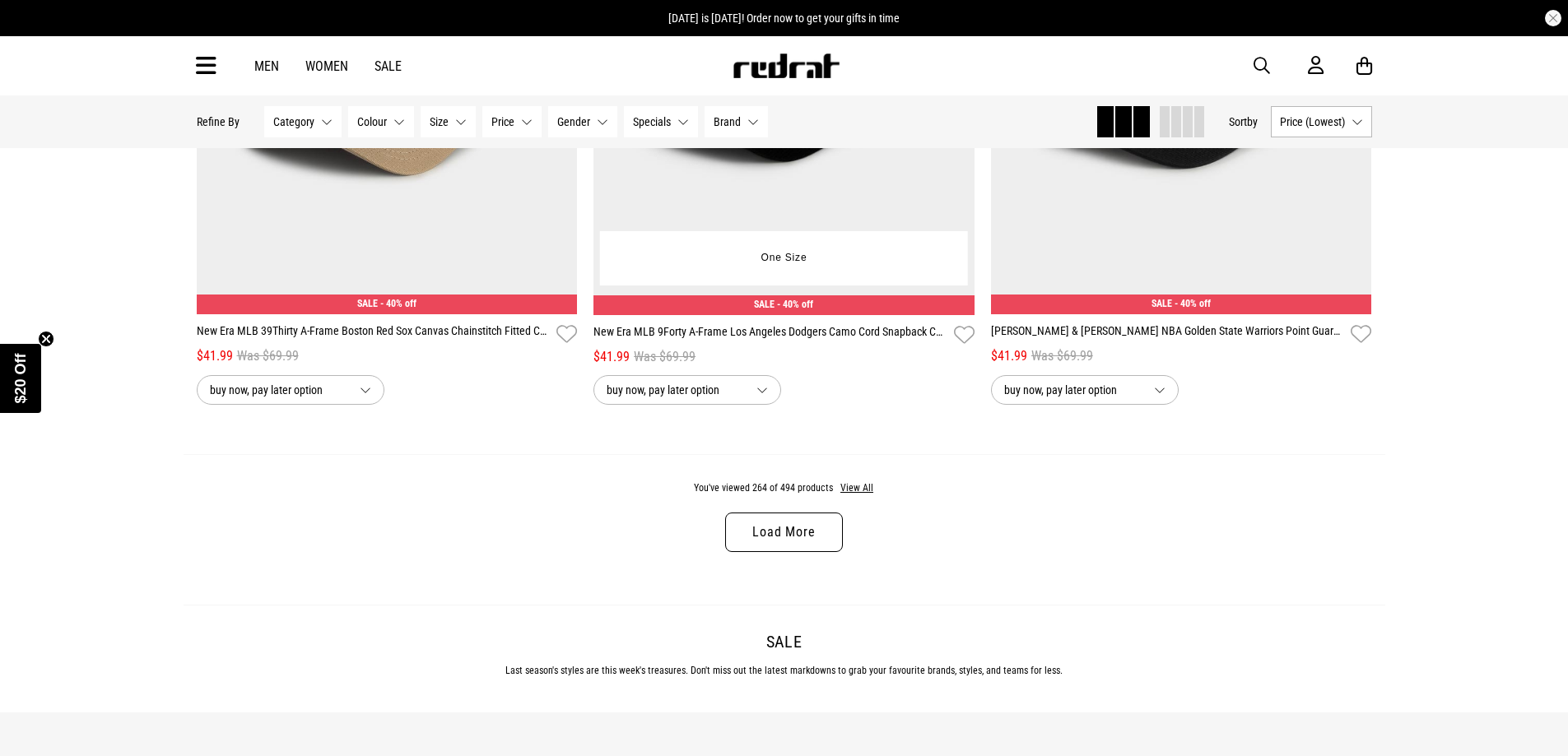
scroll to position [57561, 0]
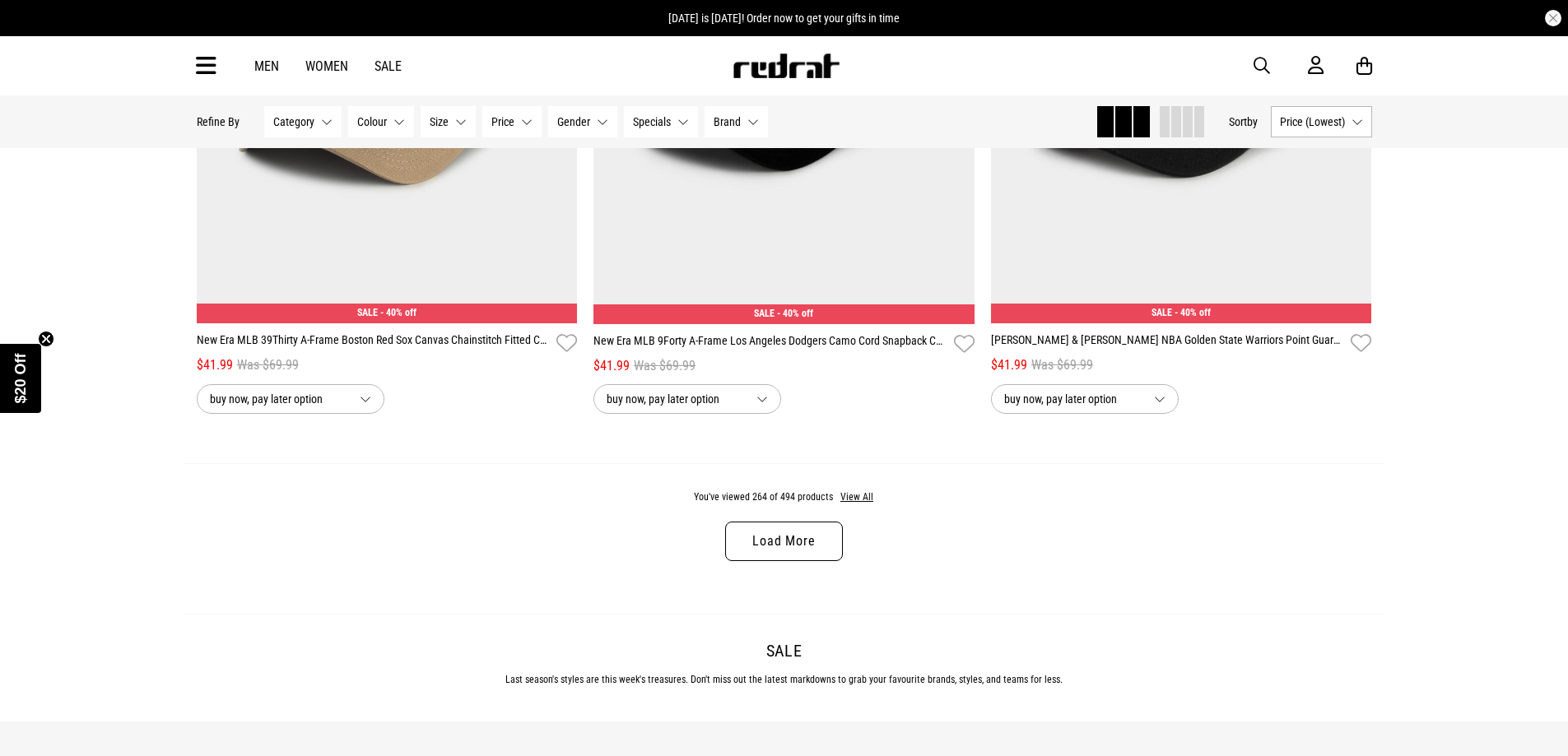
click at [813, 561] on link "Load More" at bounding box center [784, 541] width 117 height 39
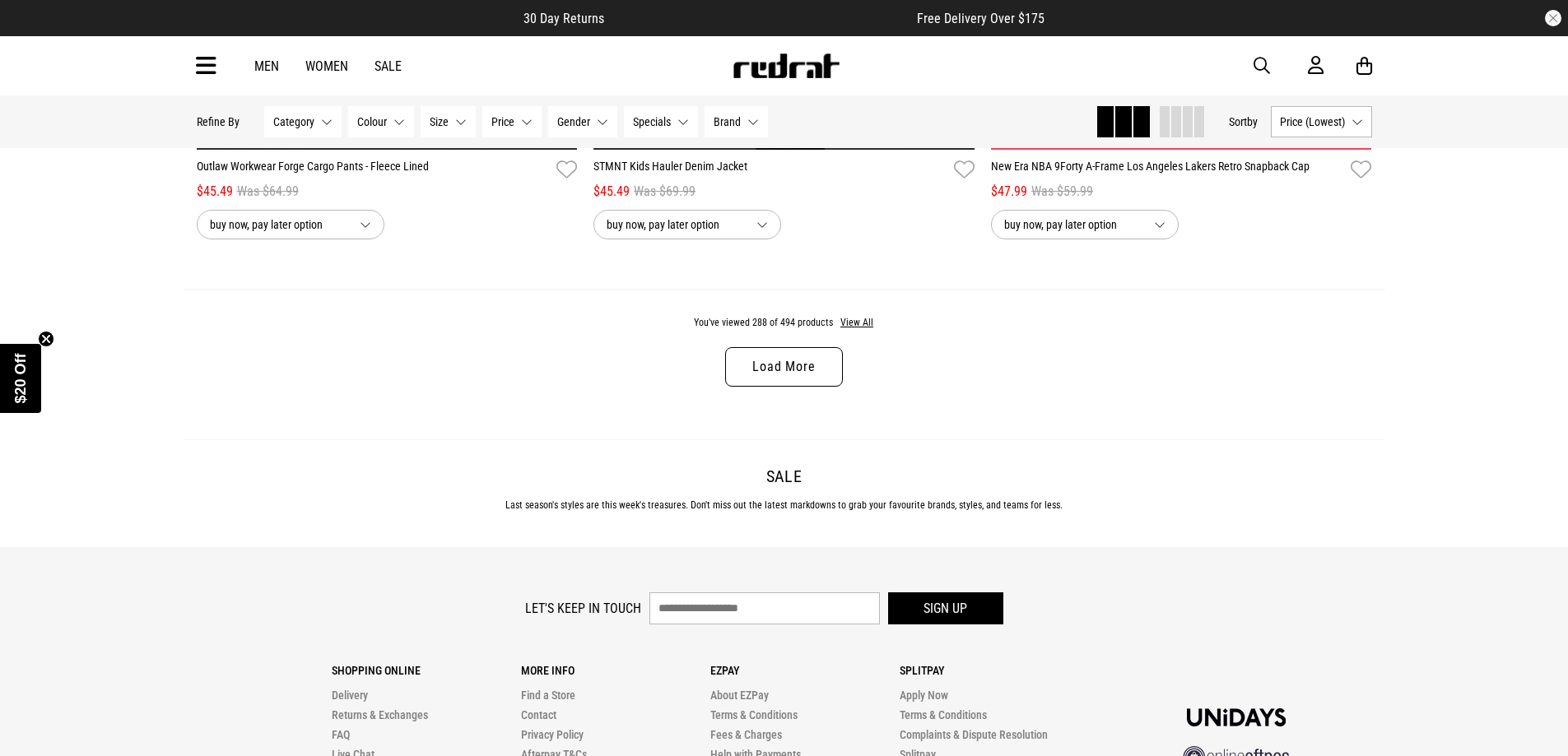
scroll to position [63238, 0]
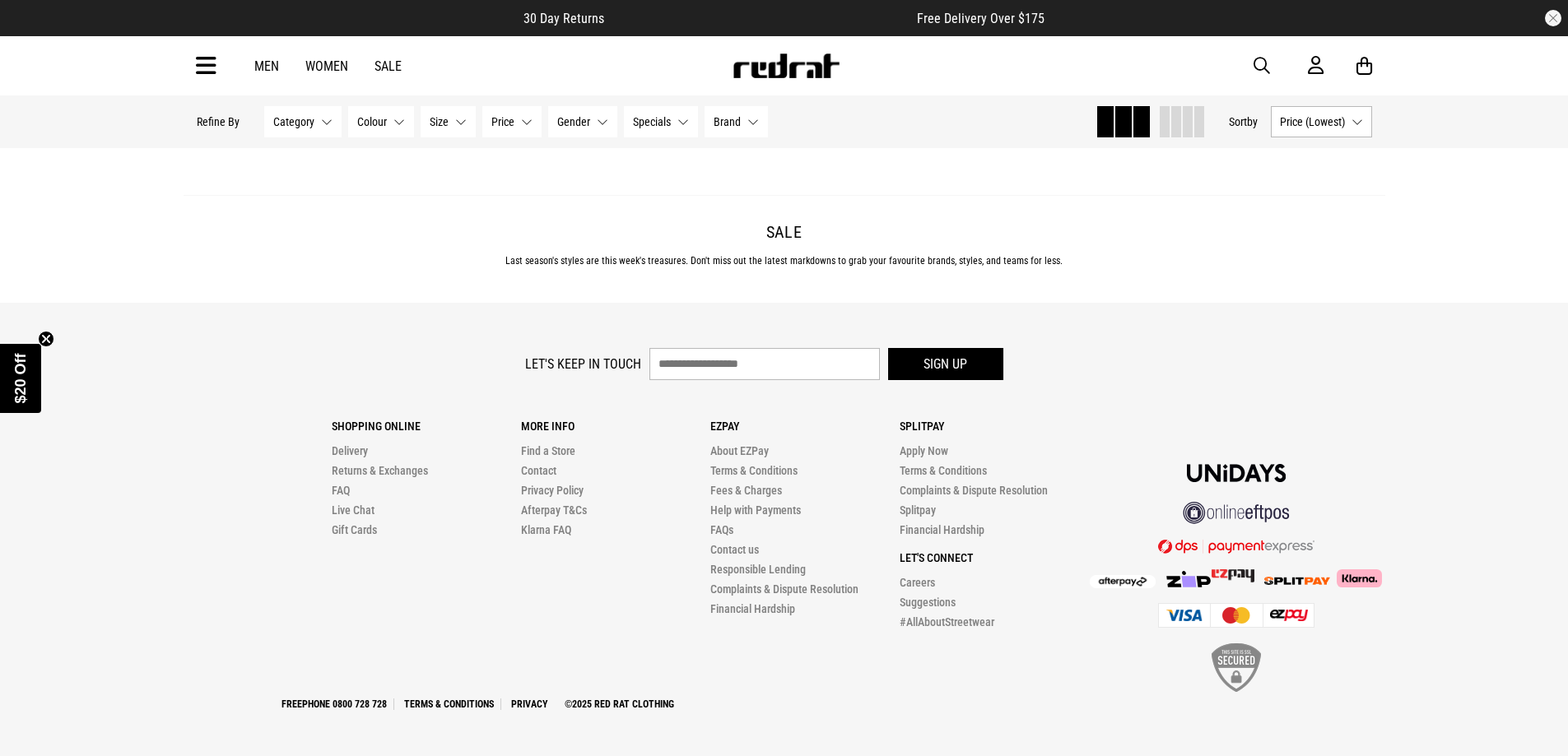
click at [768, 143] on link "Load More" at bounding box center [784, 122] width 117 height 39
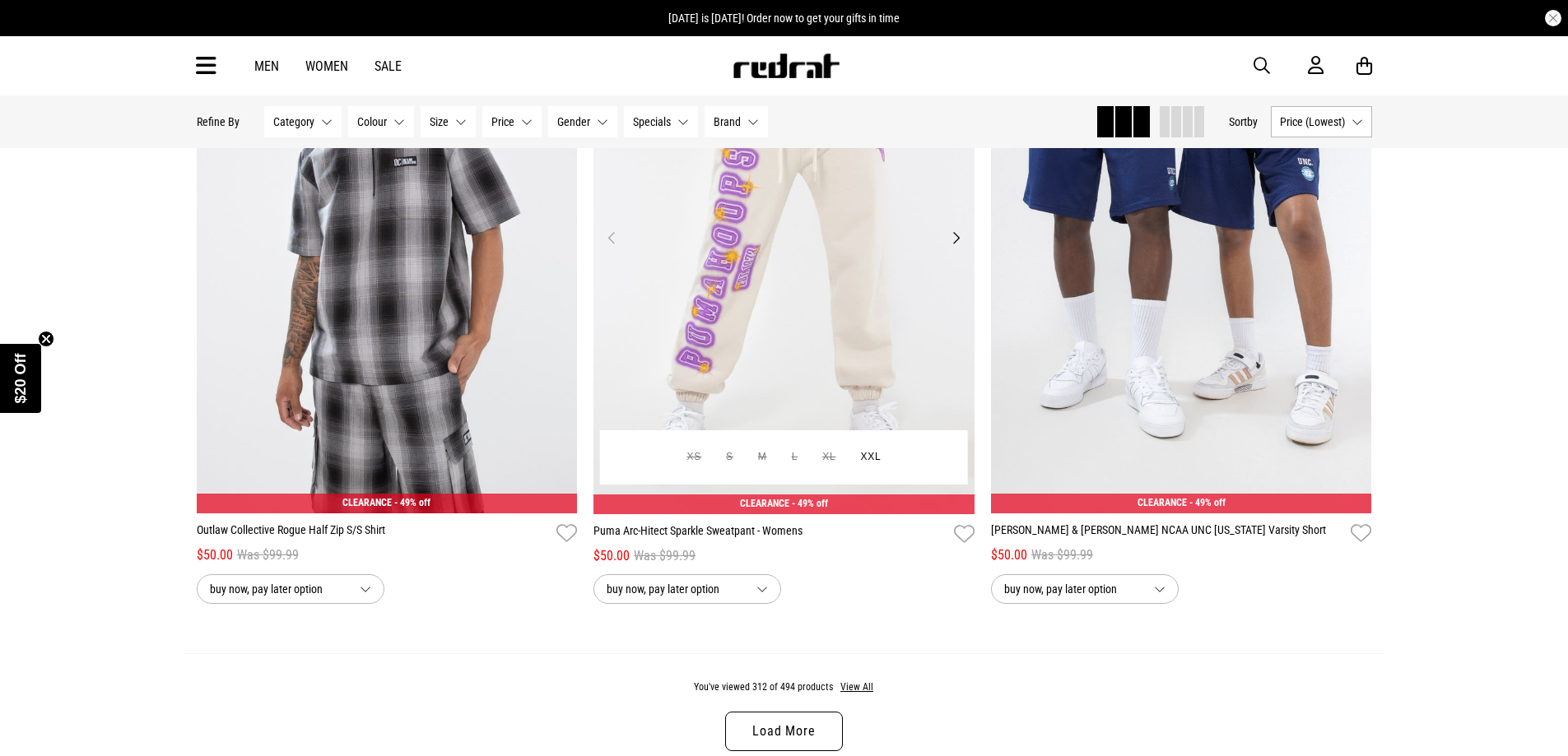
scroll to position [68092, 0]
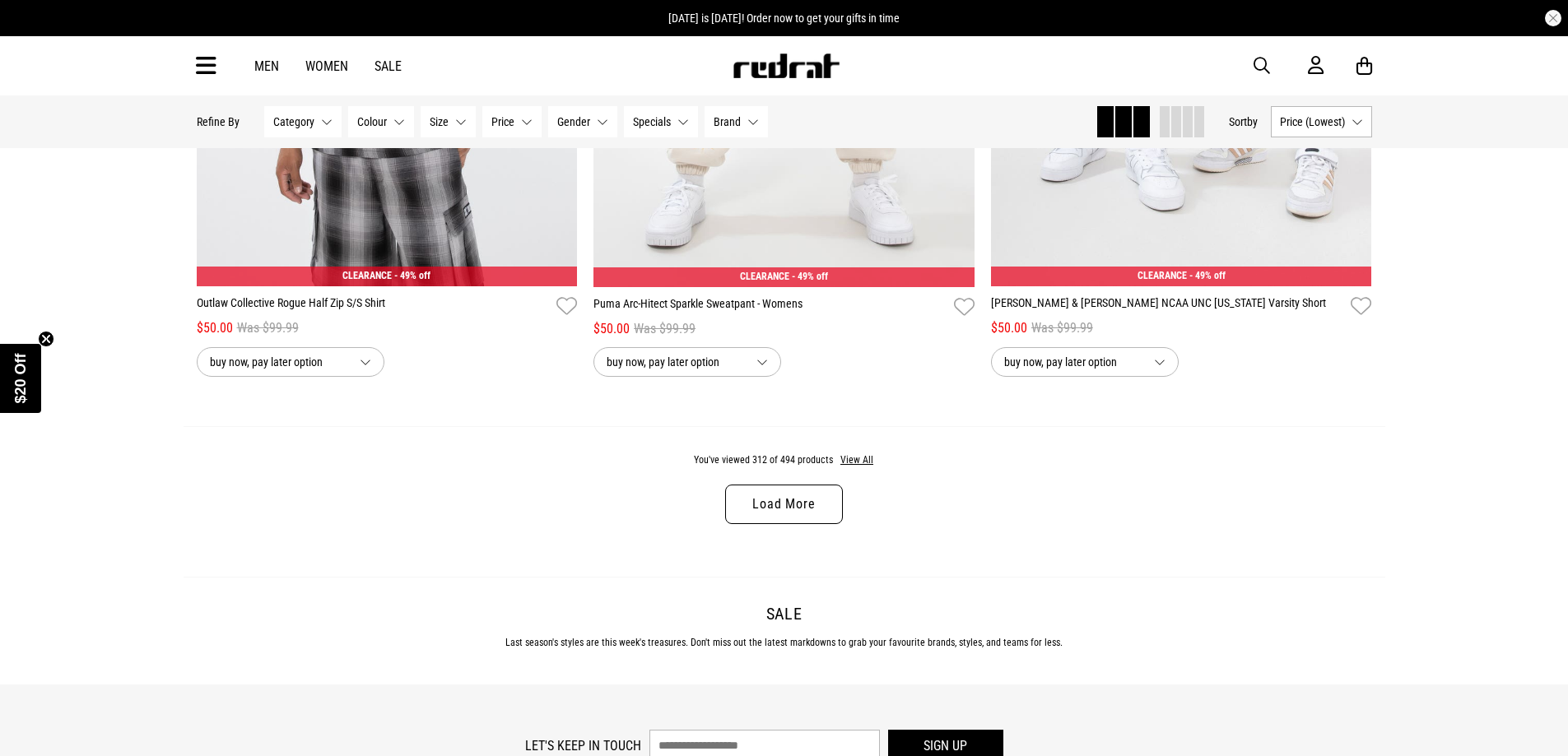
click at [770, 524] on link "Load More" at bounding box center [784, 504] width 117 height 39
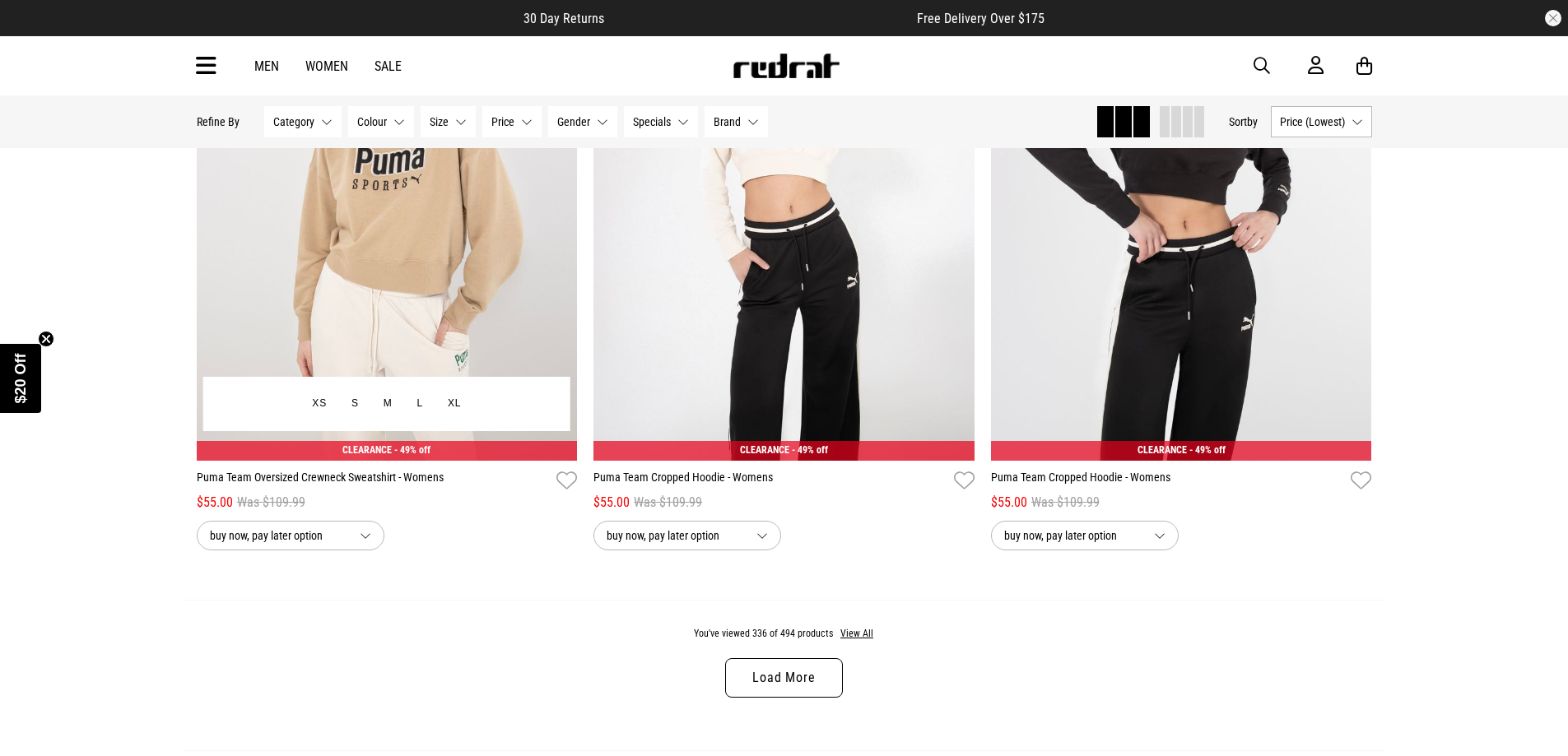
scroll to position [73429, 0]
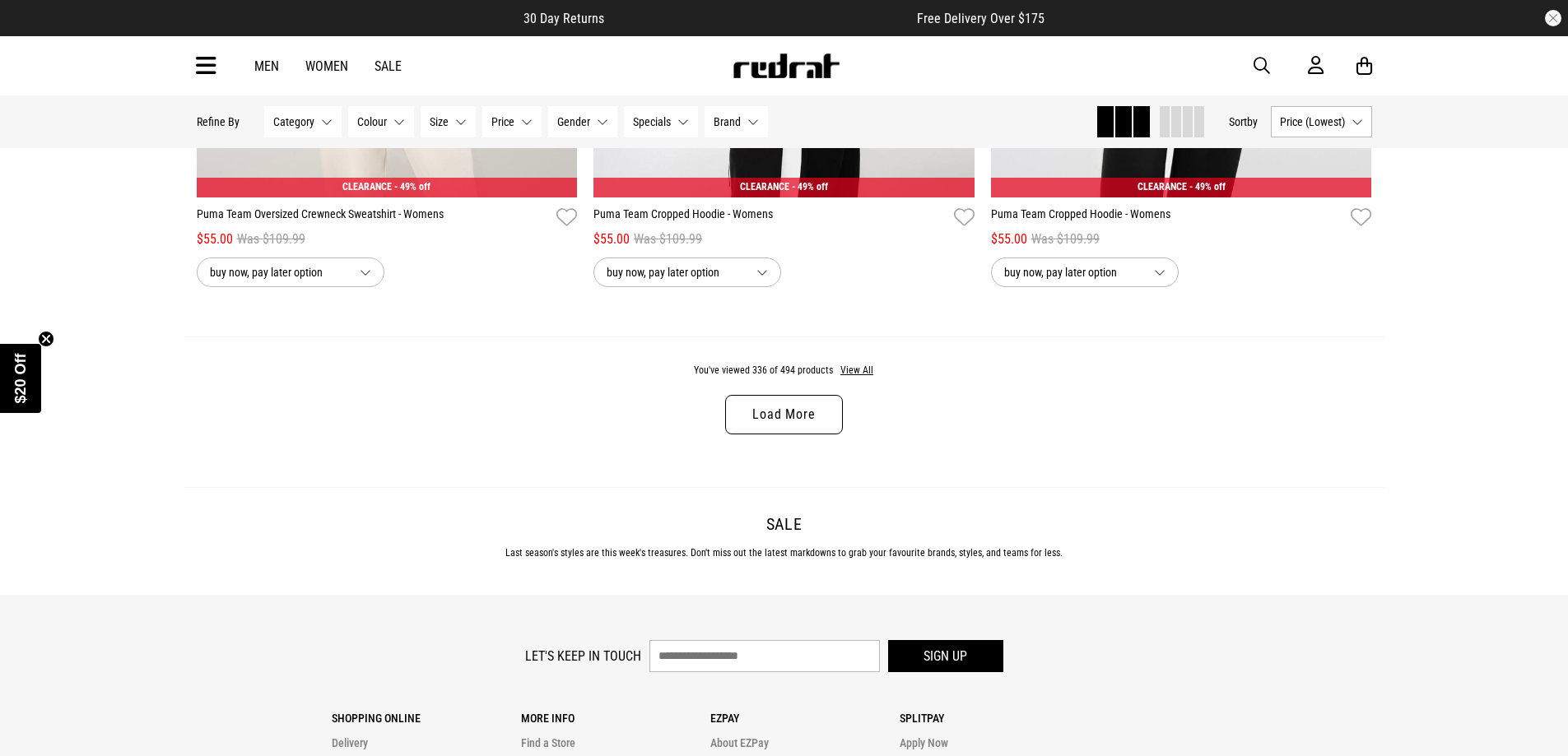
click at [775, 434] on link "Load More" at bounding box center [784, 414] width 117 height 39
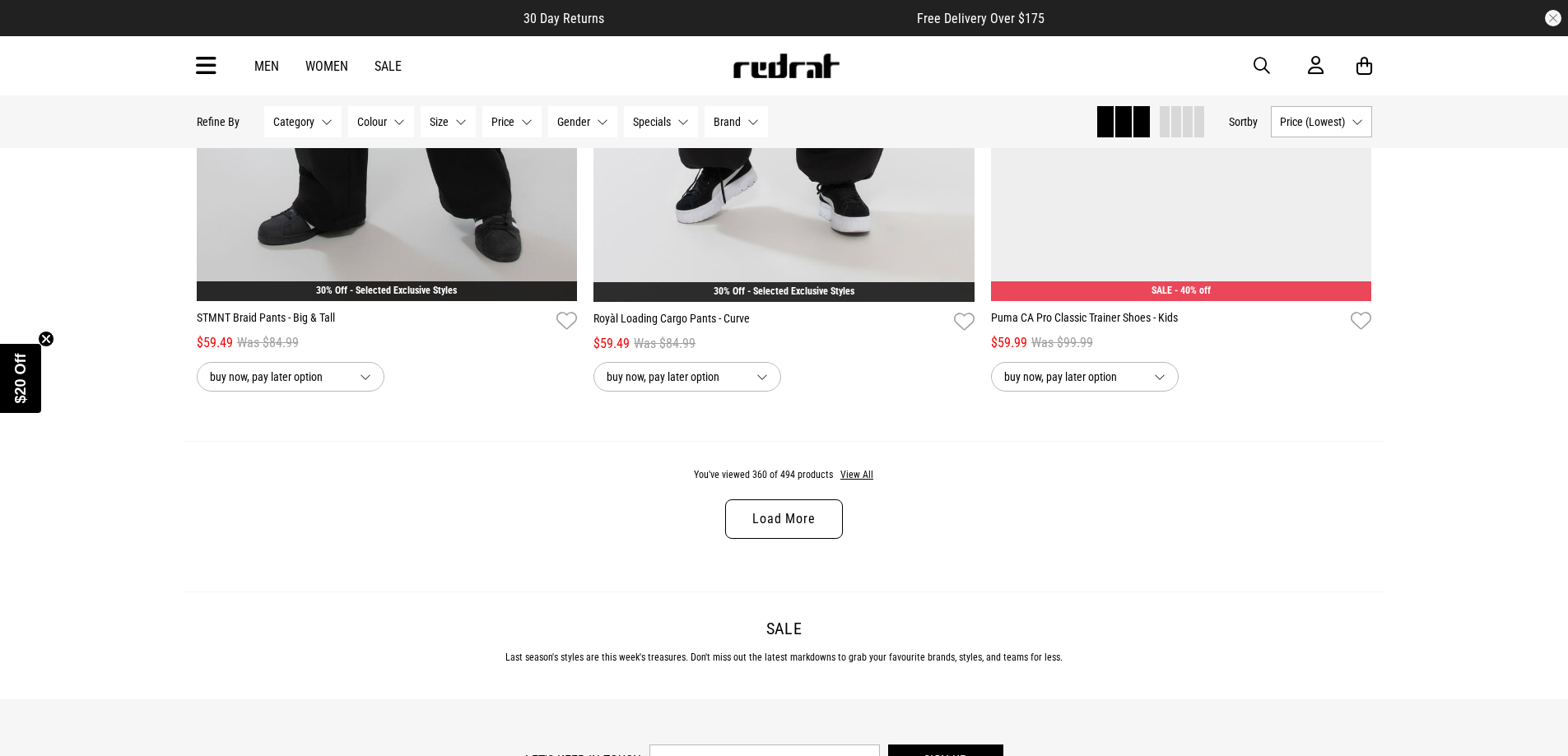
scroll to position [78530, 0]
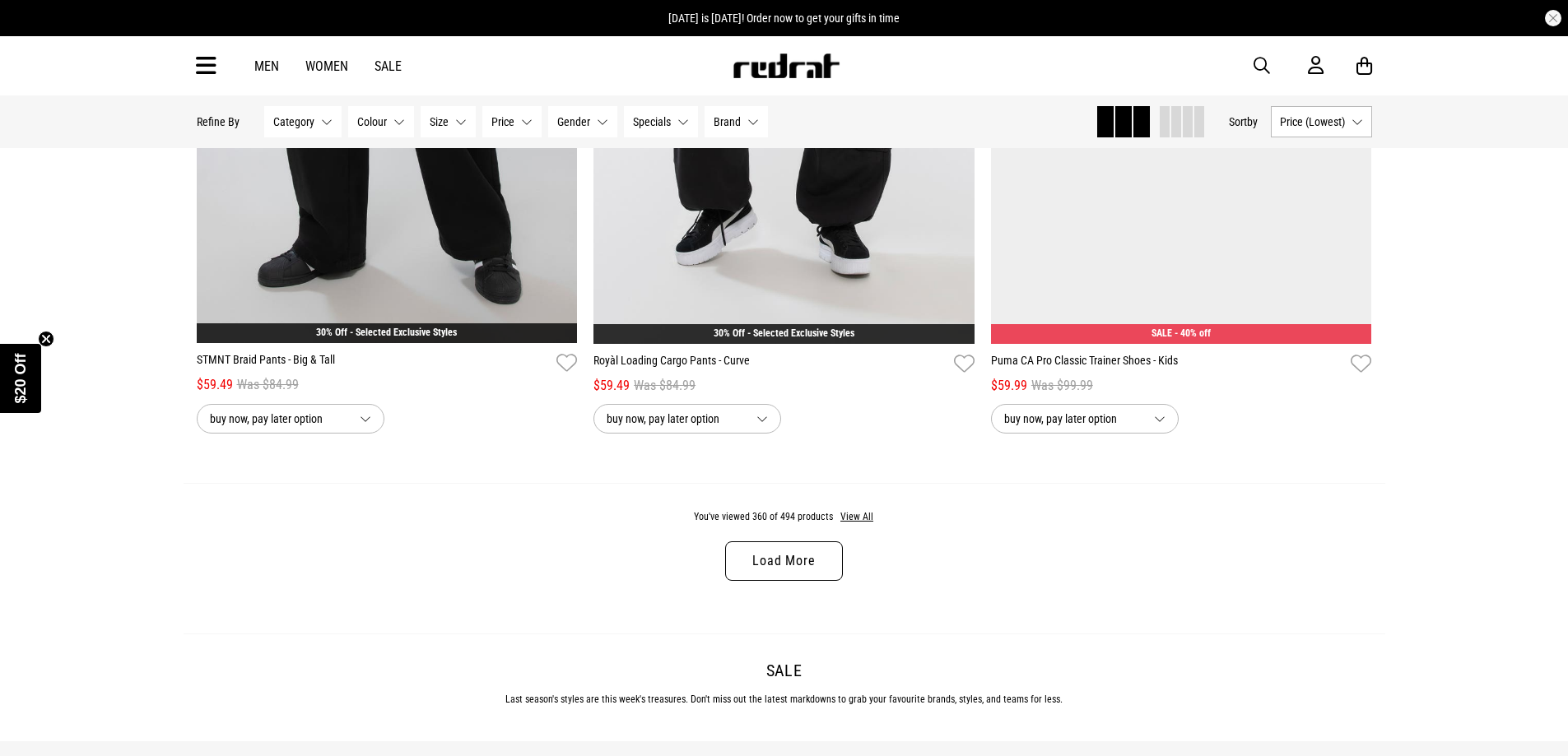
click at [810, 581] on link "Load More" at bounding box center [784, 561] width 117 height 39
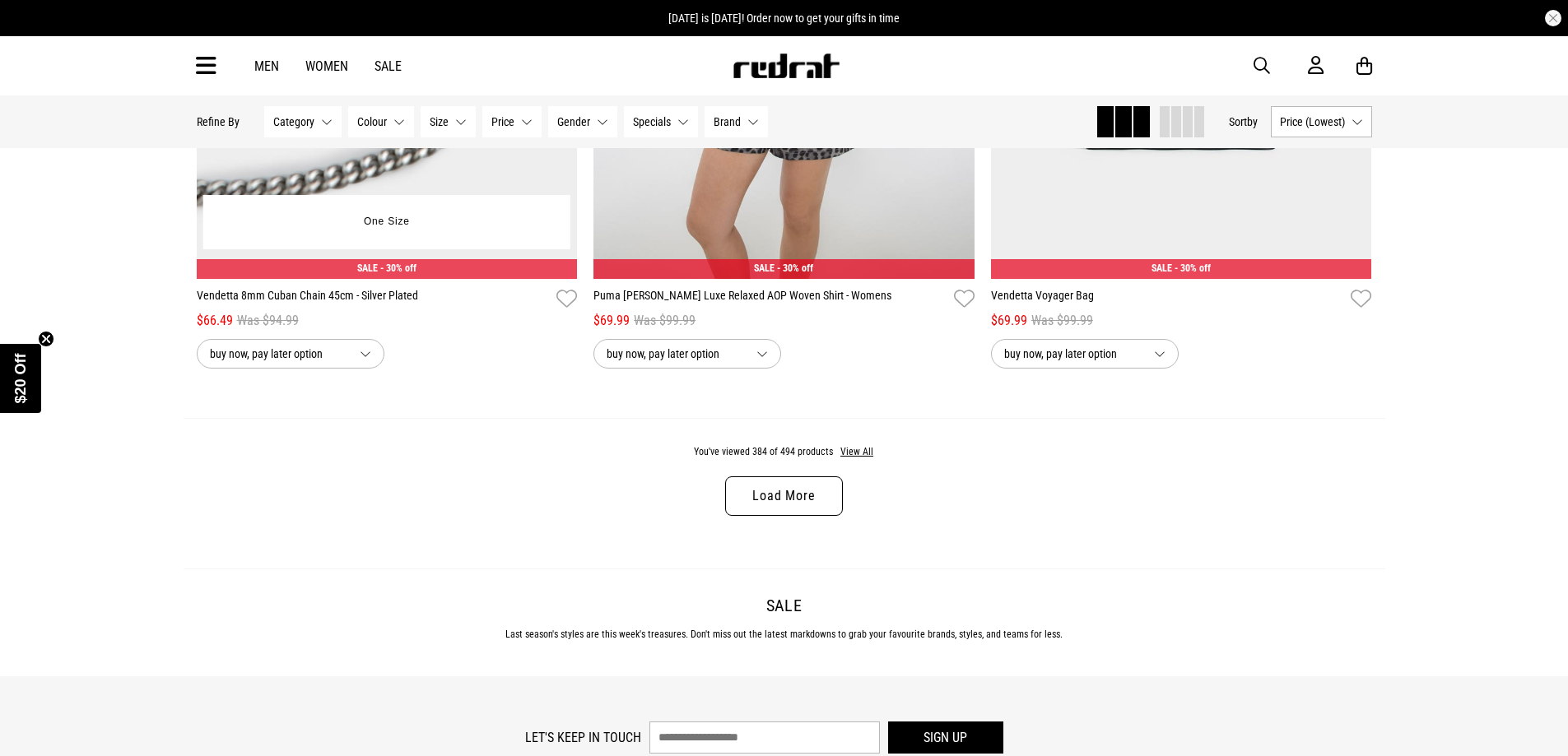
scroll to position [83878, 0]
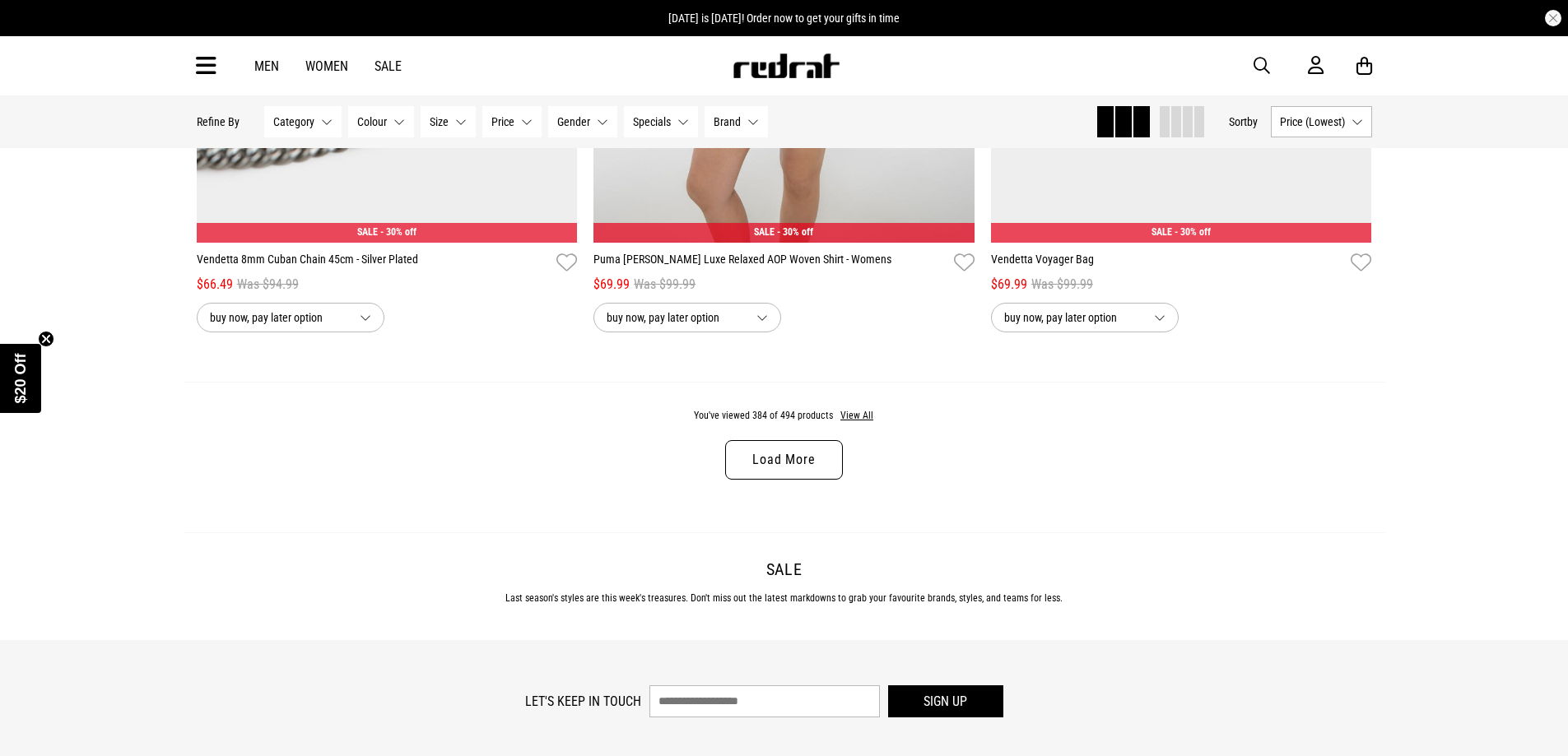
click at [784, 480] on link "Load More" at bounding box center [784, 459] width 117 height 39
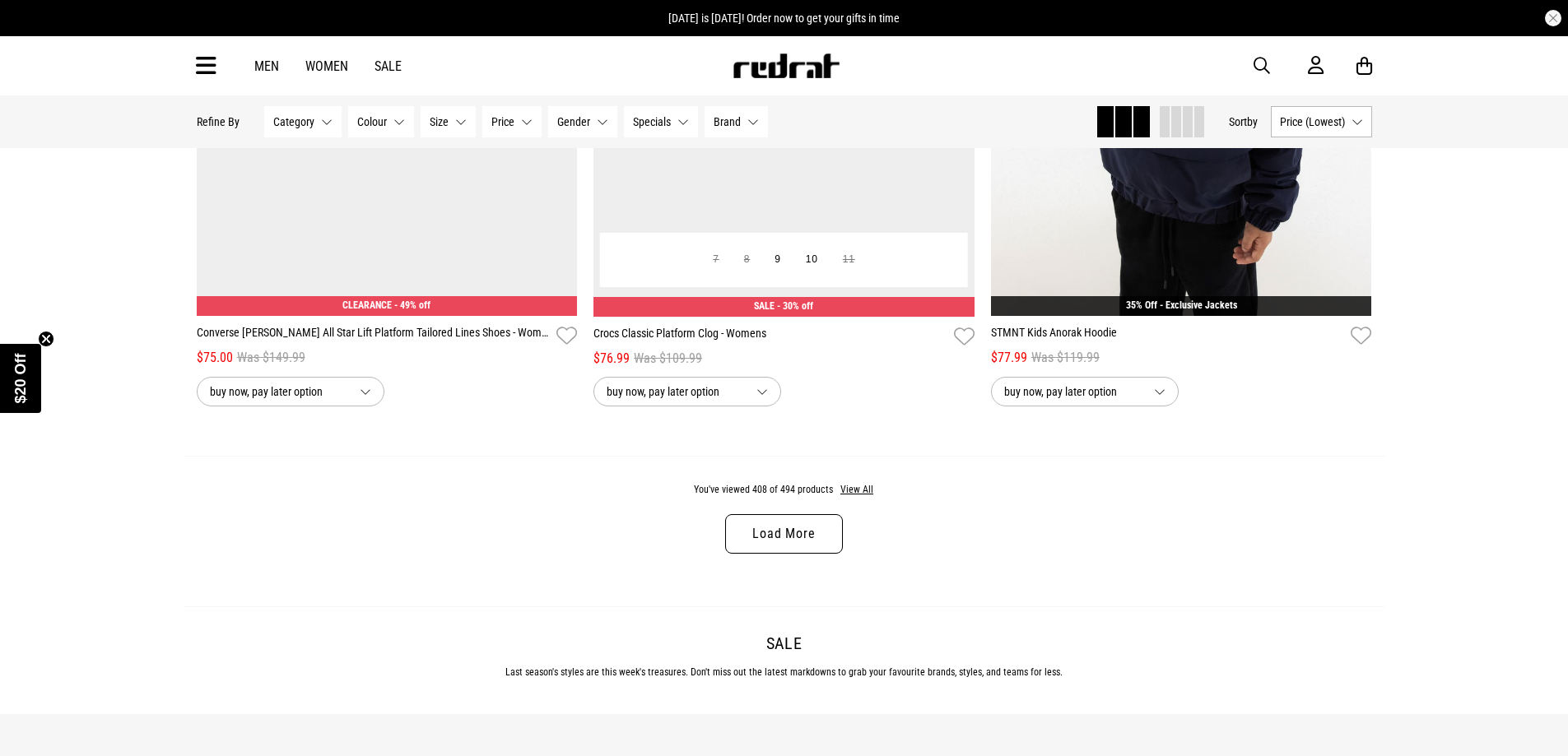
scroll to position [89062, 0]
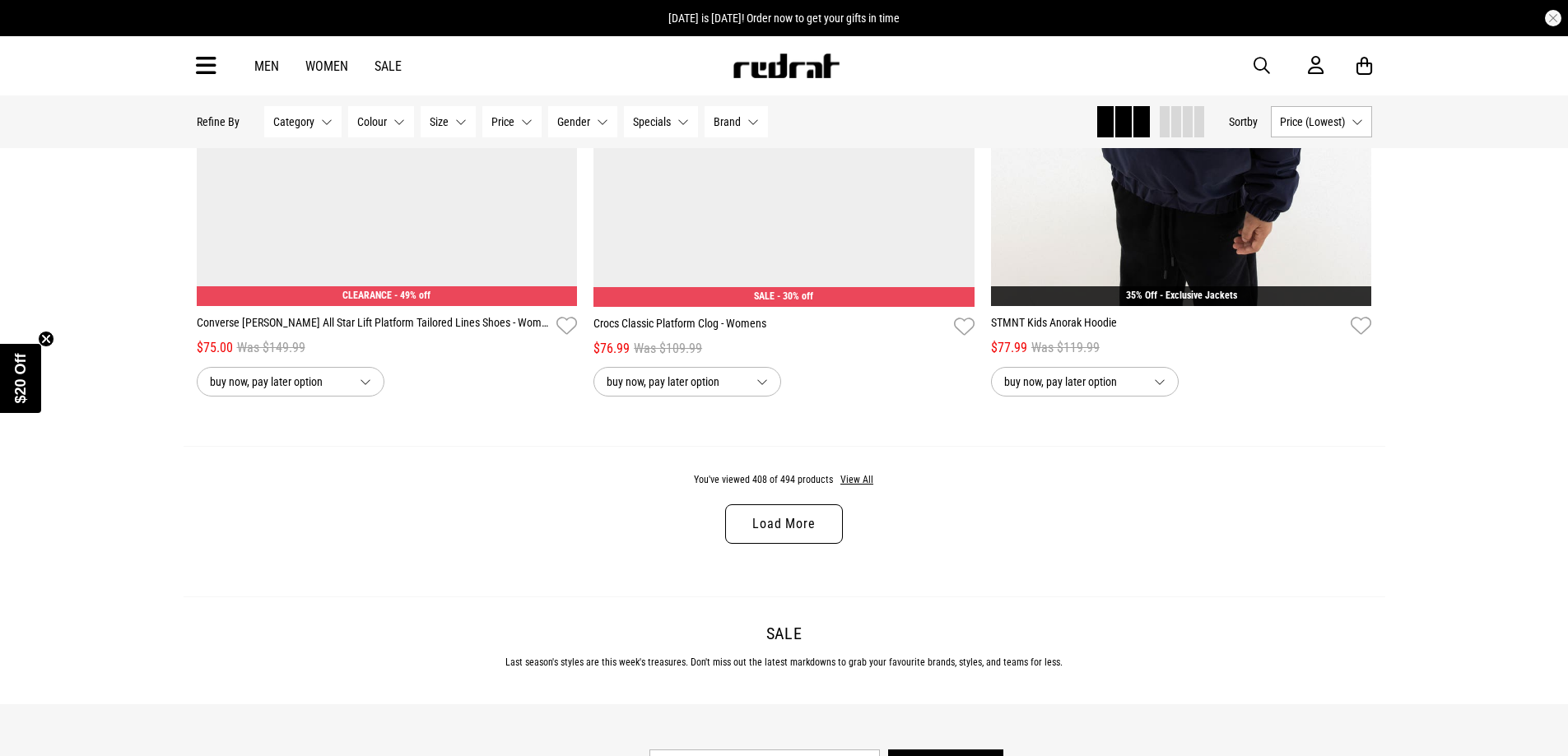
click at [798, 544] on link "Load More" at bounding box center [784, 523] width 117 height 39
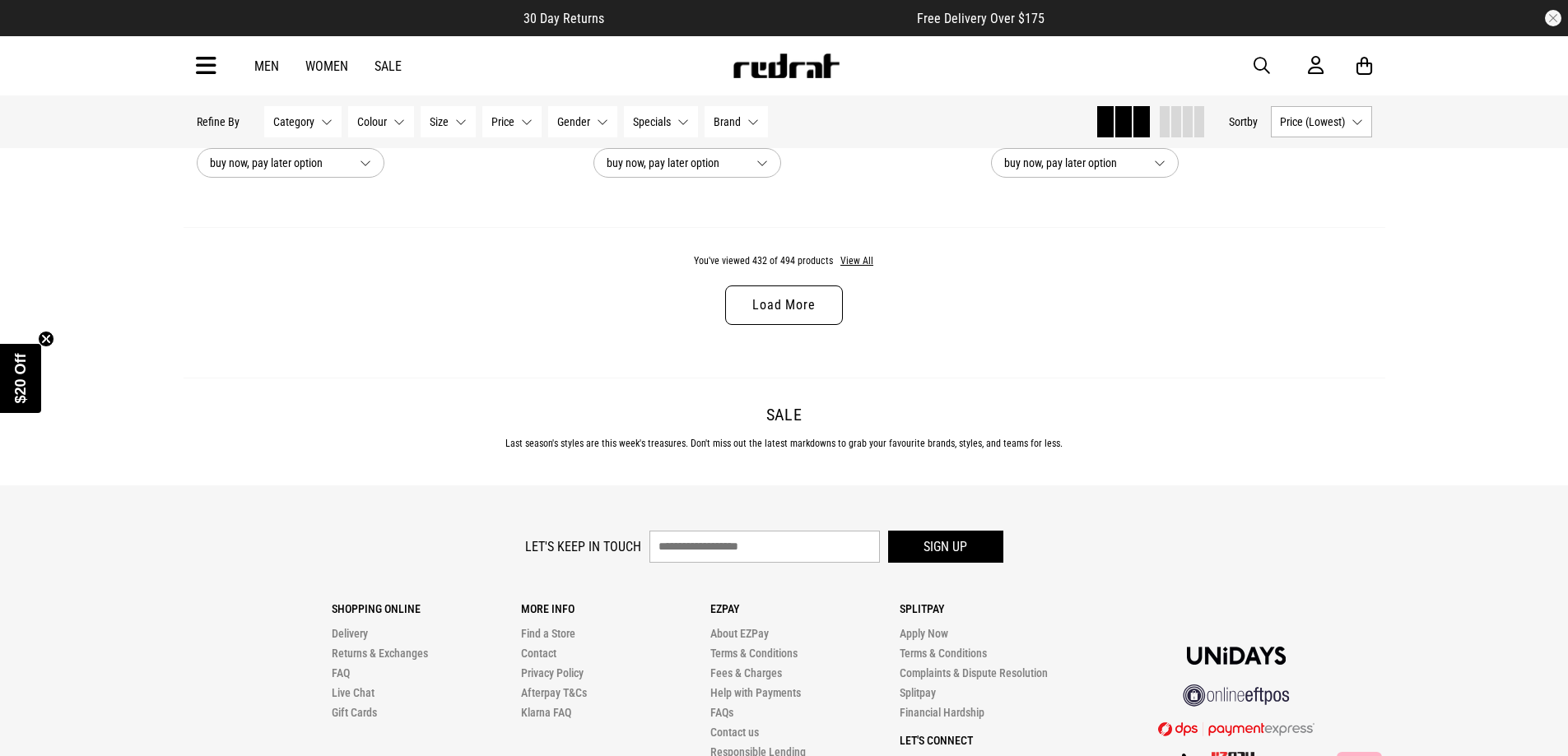
scroll to position [94492, 0]
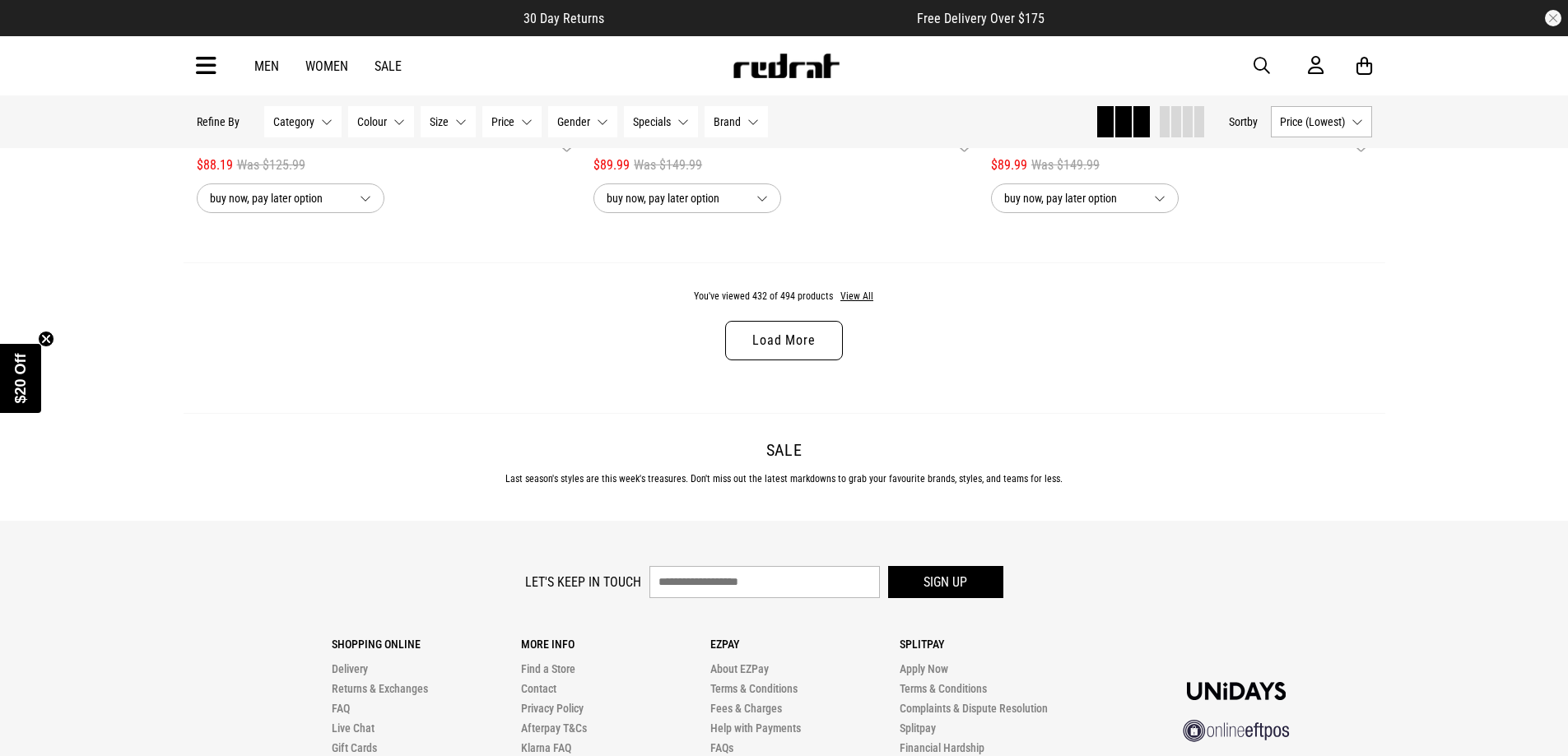
click at [805, 360] on link "Load More" at bounding box center [784, 340] width 117 height 39
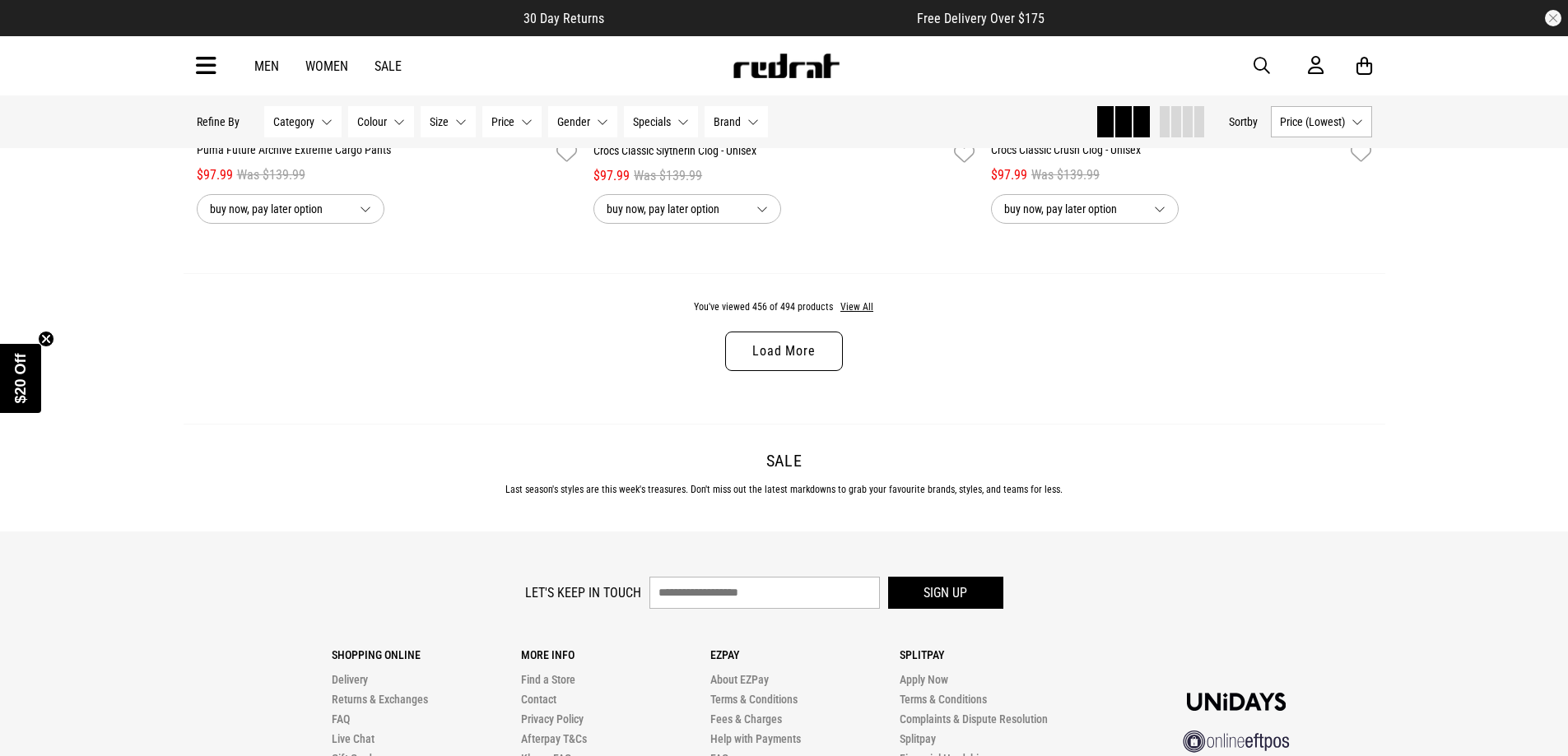
scroll to position [99758, 0]
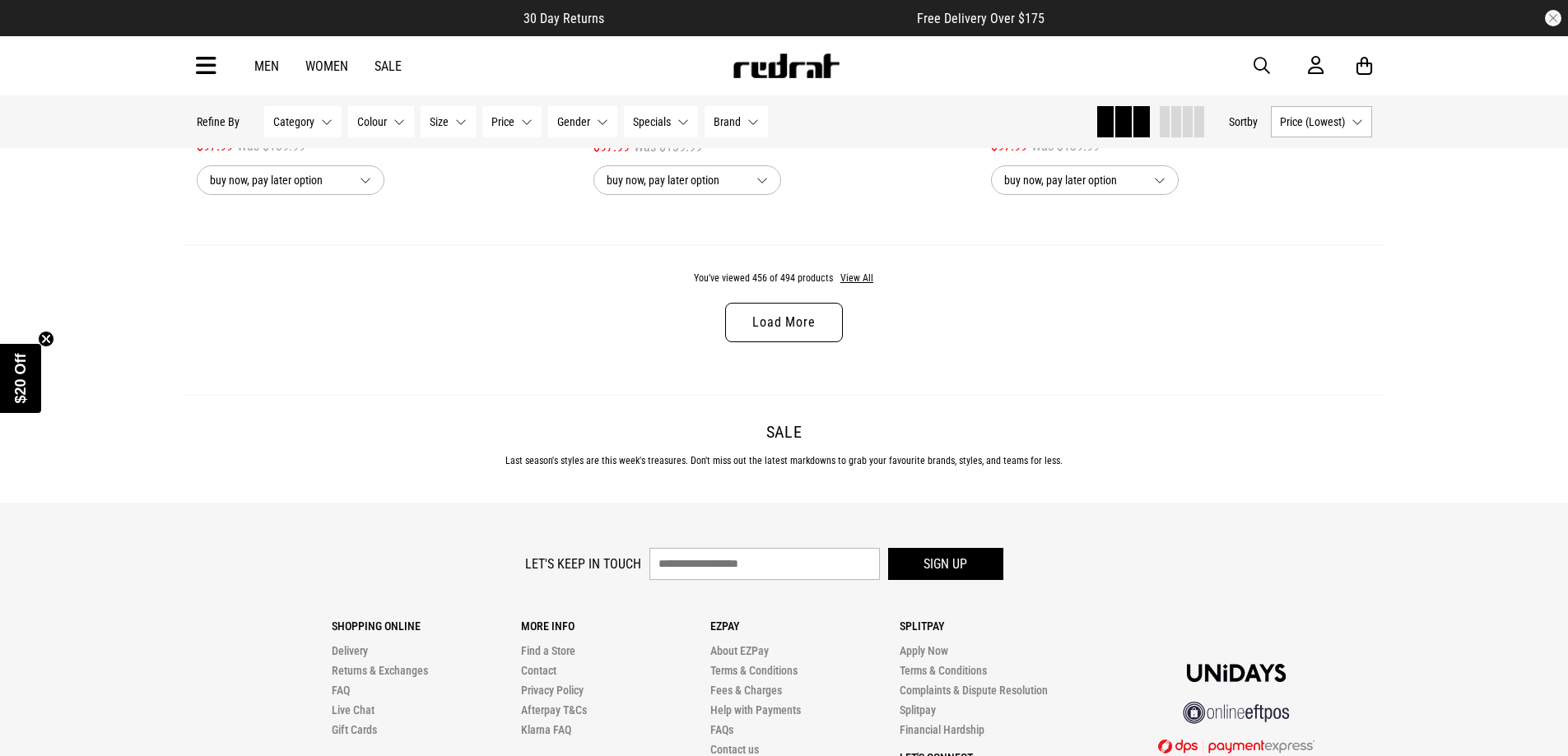
click at [791, 342] on link "Load More" at bounding box center [784, 322] width 117 height 39
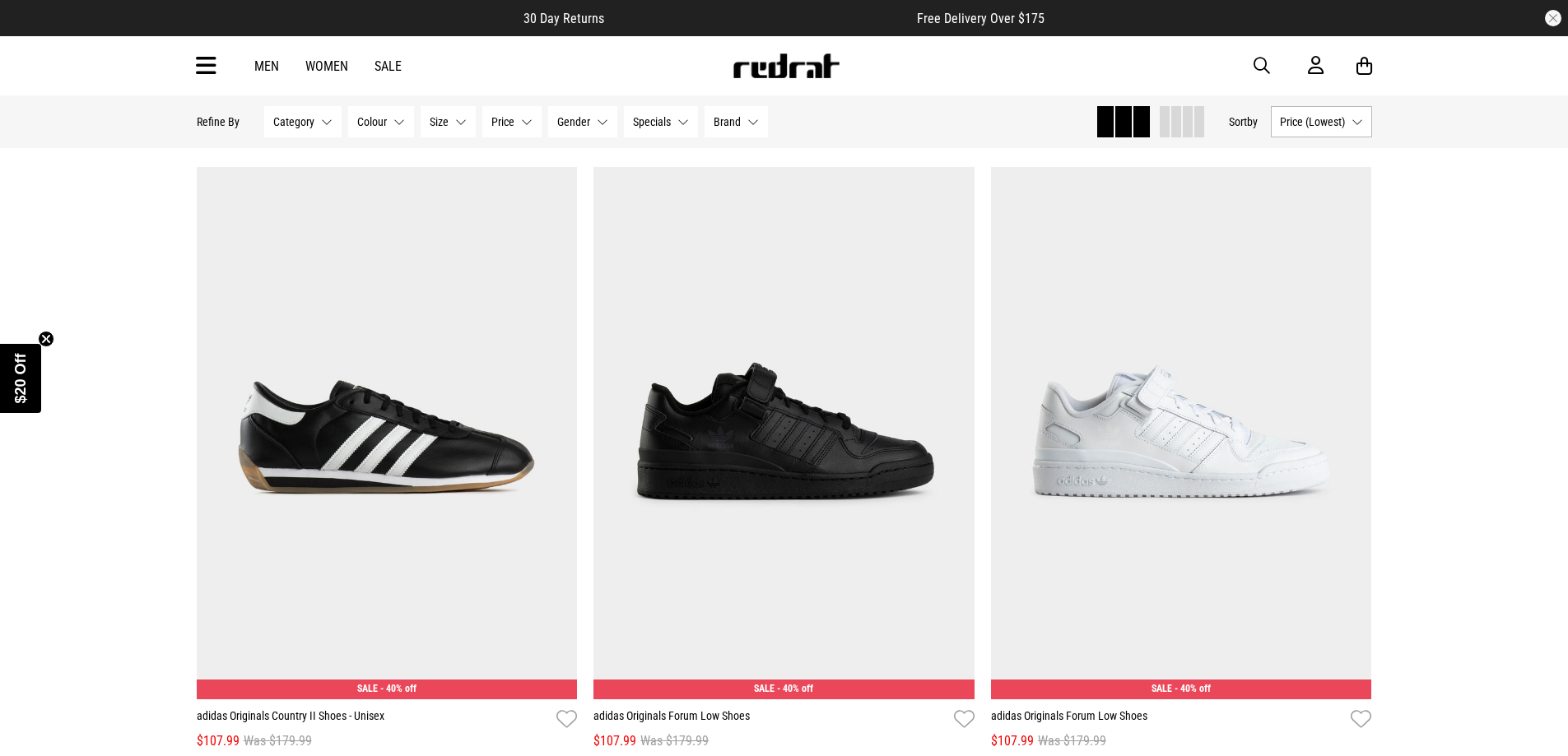
scroll to position [103132, 0]
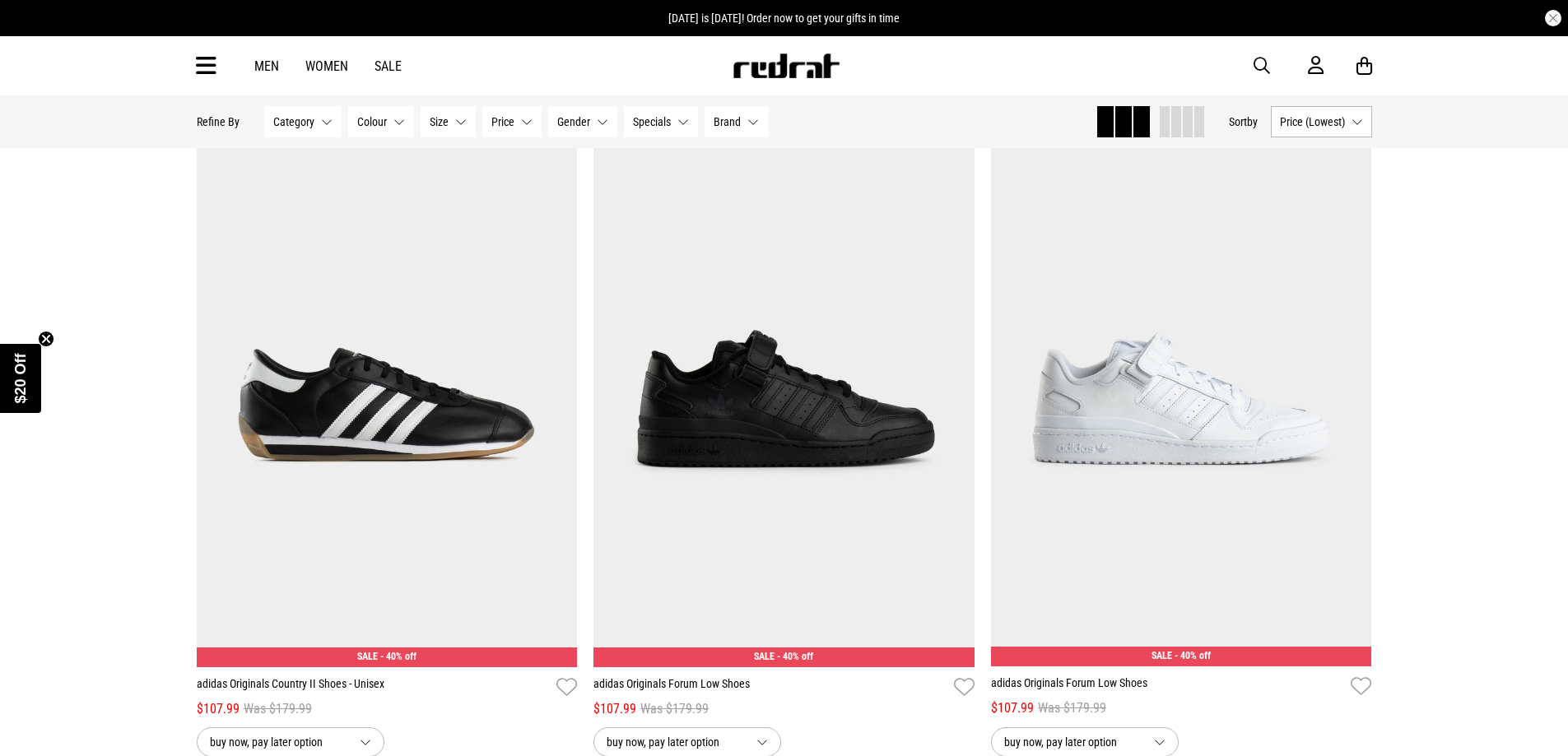
click at [1266, 62] on span "button" at bounding box center [1262, 66] width 17 height 20
